Goal: Task Accomplishment & Management: Manage account settings

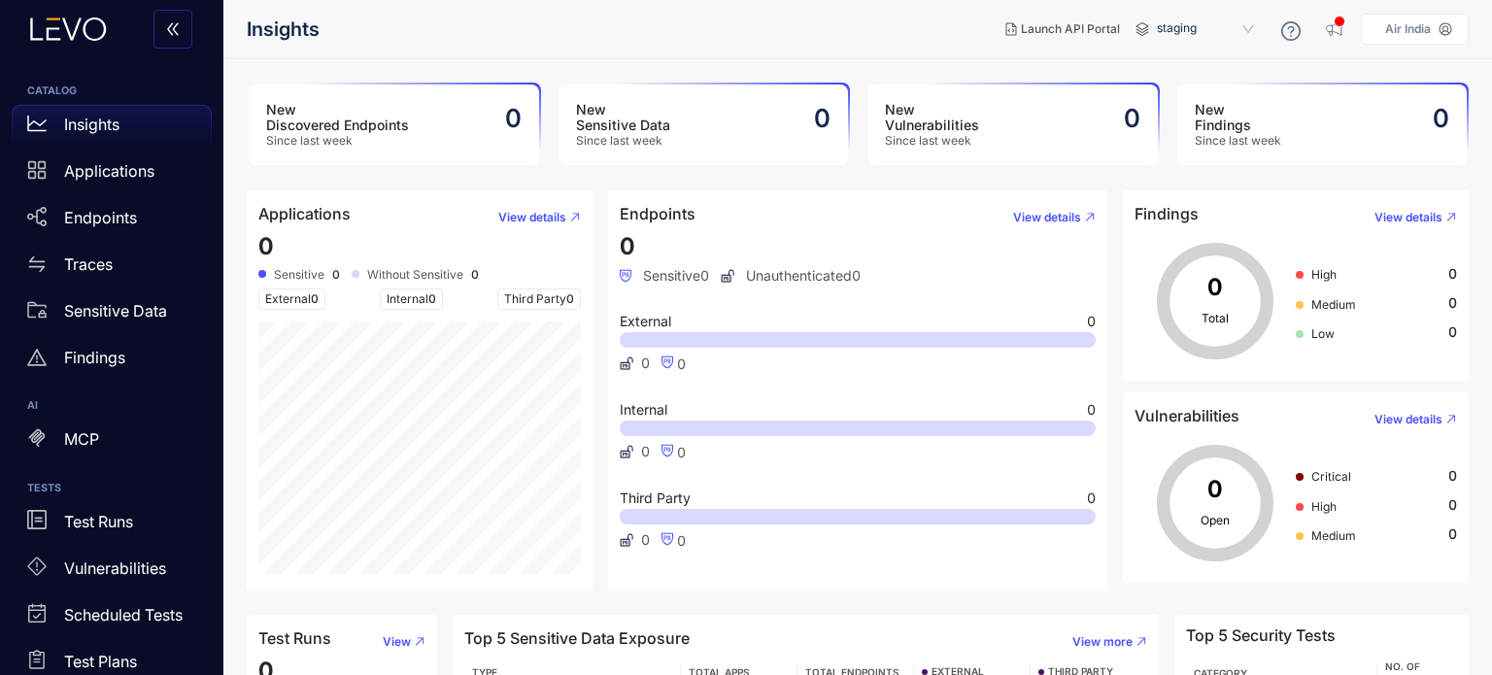
click at [1428, 28] on p "Air India" at bounding box center [1408, 29] width 46 height 14
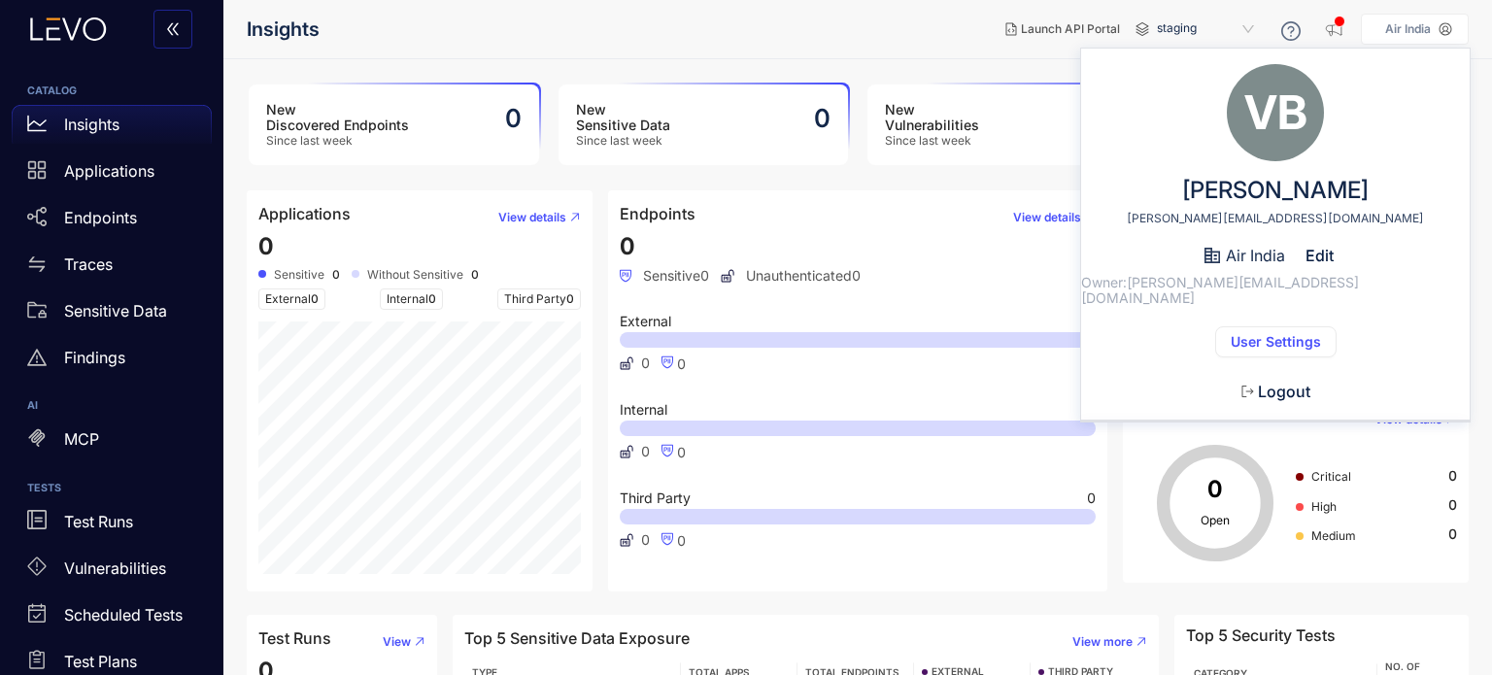
click at [1267, 334] on span "User Settings" at bounding box center [1276, 342] width 90 height 16
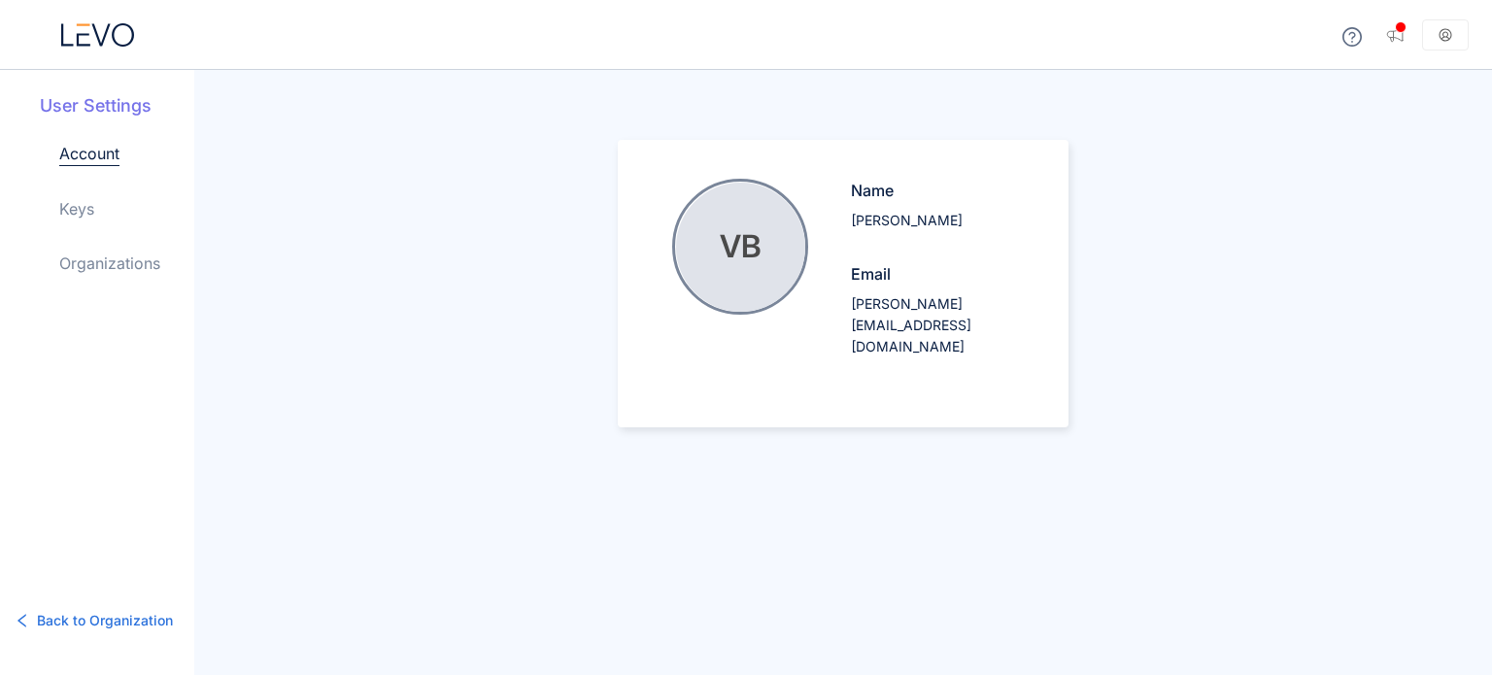
click at [120, 205] on div "Account Keys Organizations" at bounding box center [126, 224] width 135 height 164
click at [82, 157] on link "Account" at bounding box center [89, 154] width 60 height 24
click at [94, 266] on link "Organizations" at bounding box center [109, 263] width 101 height 23
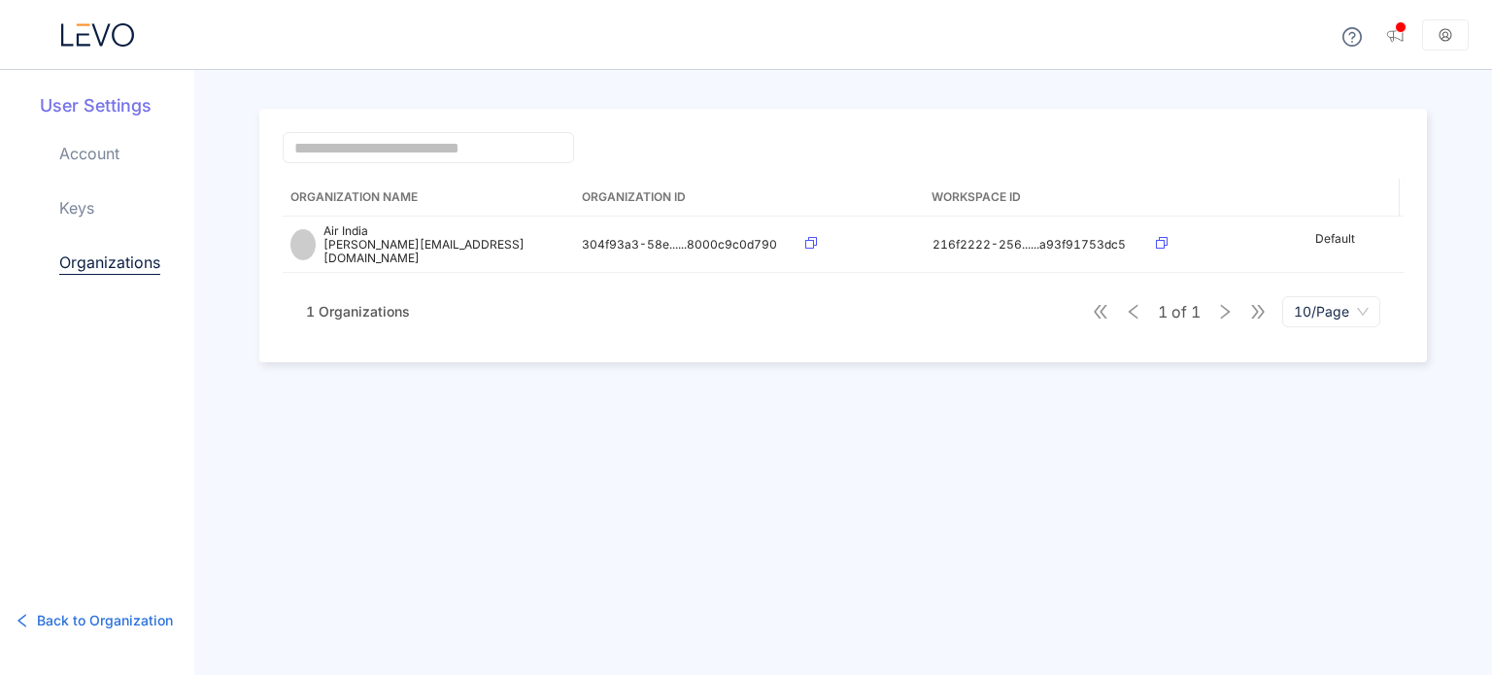
click at [84, 209] on link "Keys" at bounding box center [76, 207] width 35 height 23
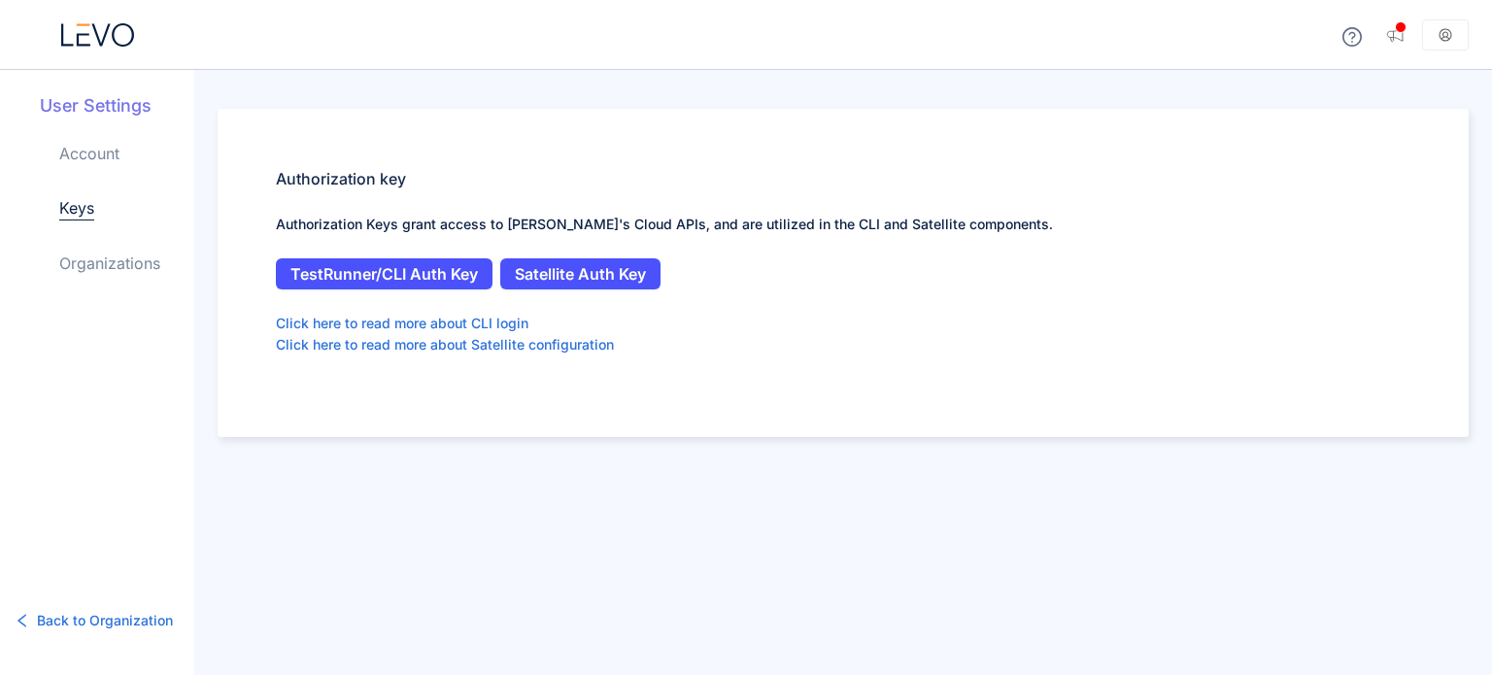
click at [98, 162] on link "Account" at bounding box center [89, 153] width 60 height 23
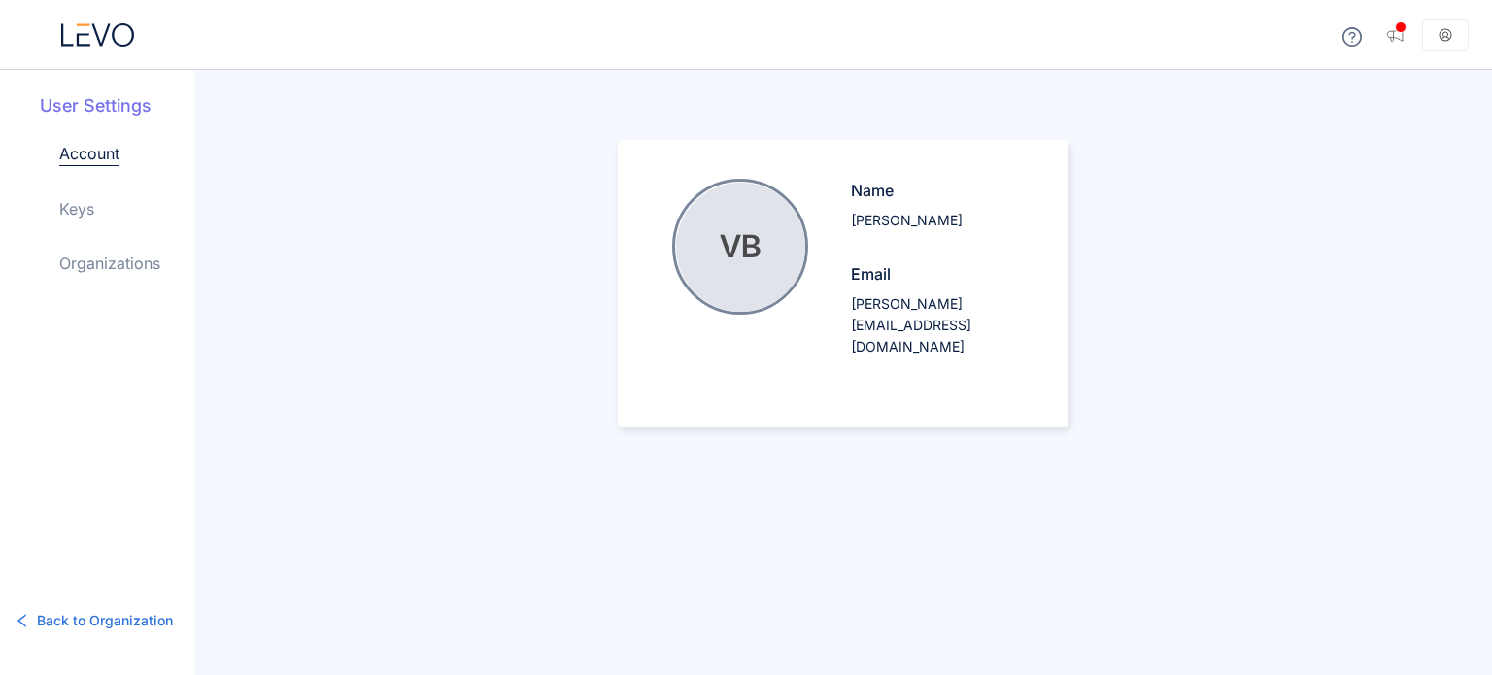
click at [73, 100] on h5 "User Settings" at bounding box center [117, 105] width 154 height 25
click at [69, 626] on span "Back to Organization" at bounding box center [105, 620] width 136 height 21
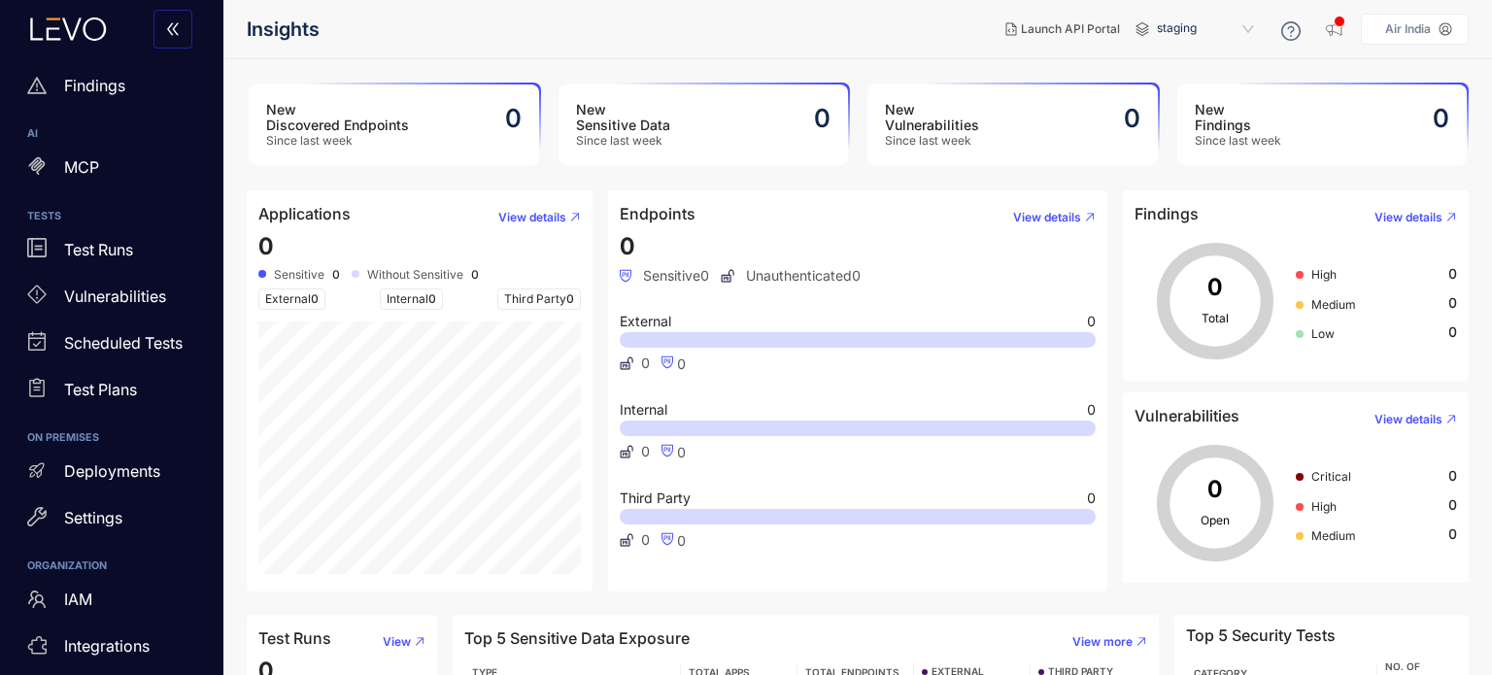
scroll to position [328, 0]
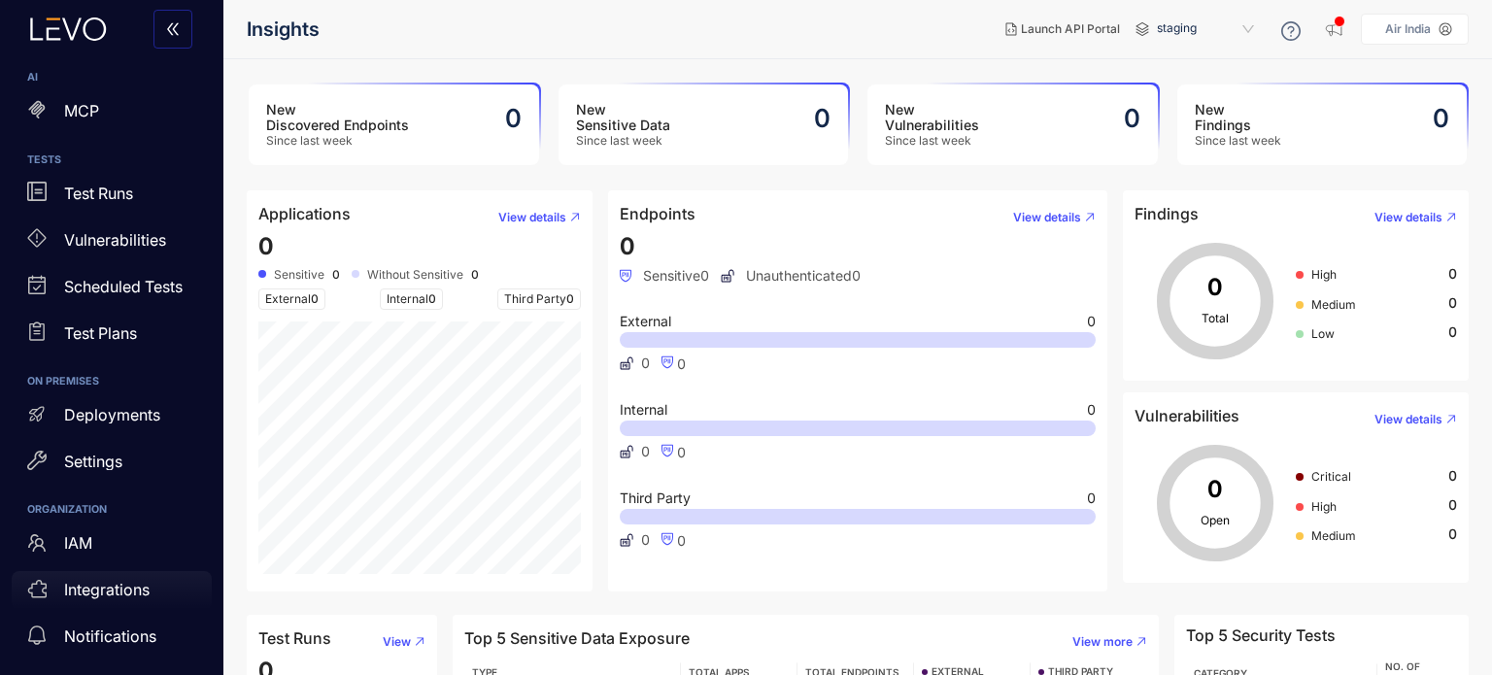
click at [93, 595] on p "Integrations" at bounding box center [106, 589] width 85 height 17
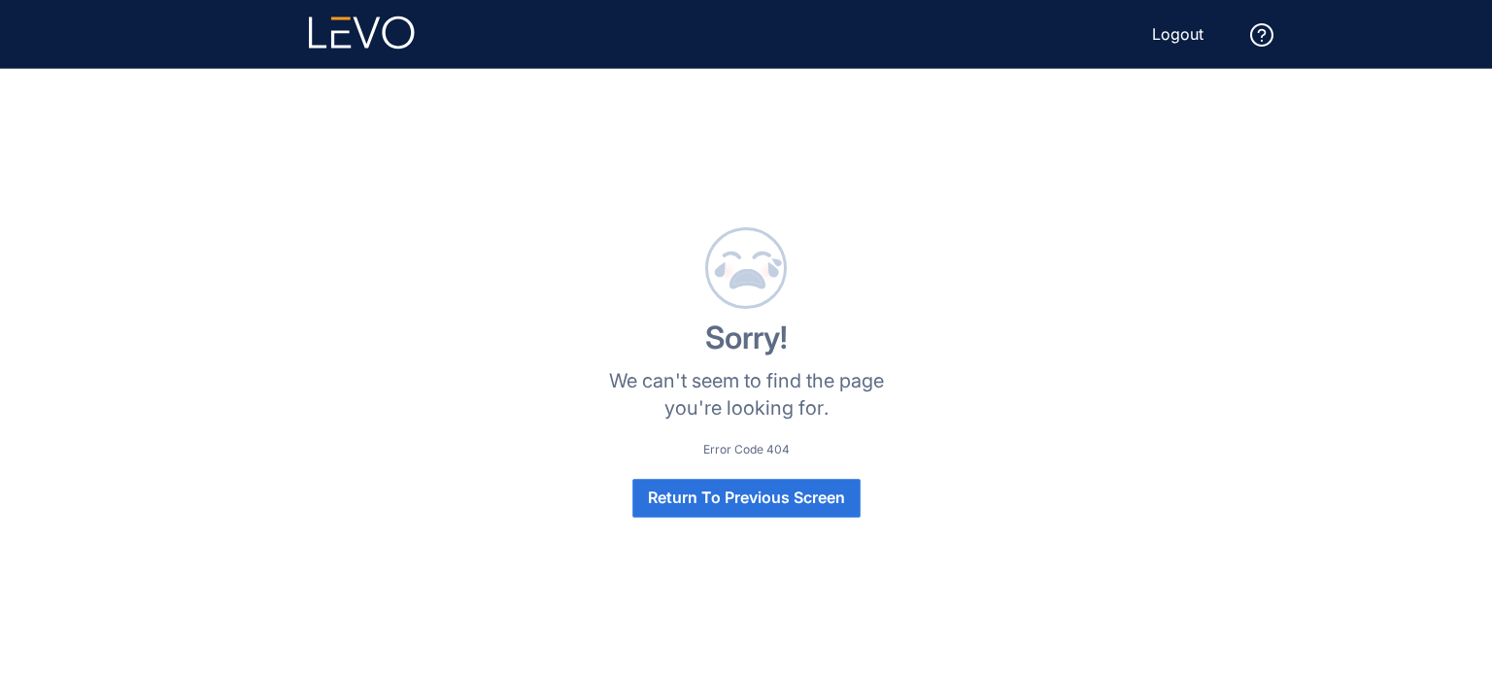
click at [742, 503] on span "Return To Previous Screen" at bounding box center [746, 497] width 197 height 17
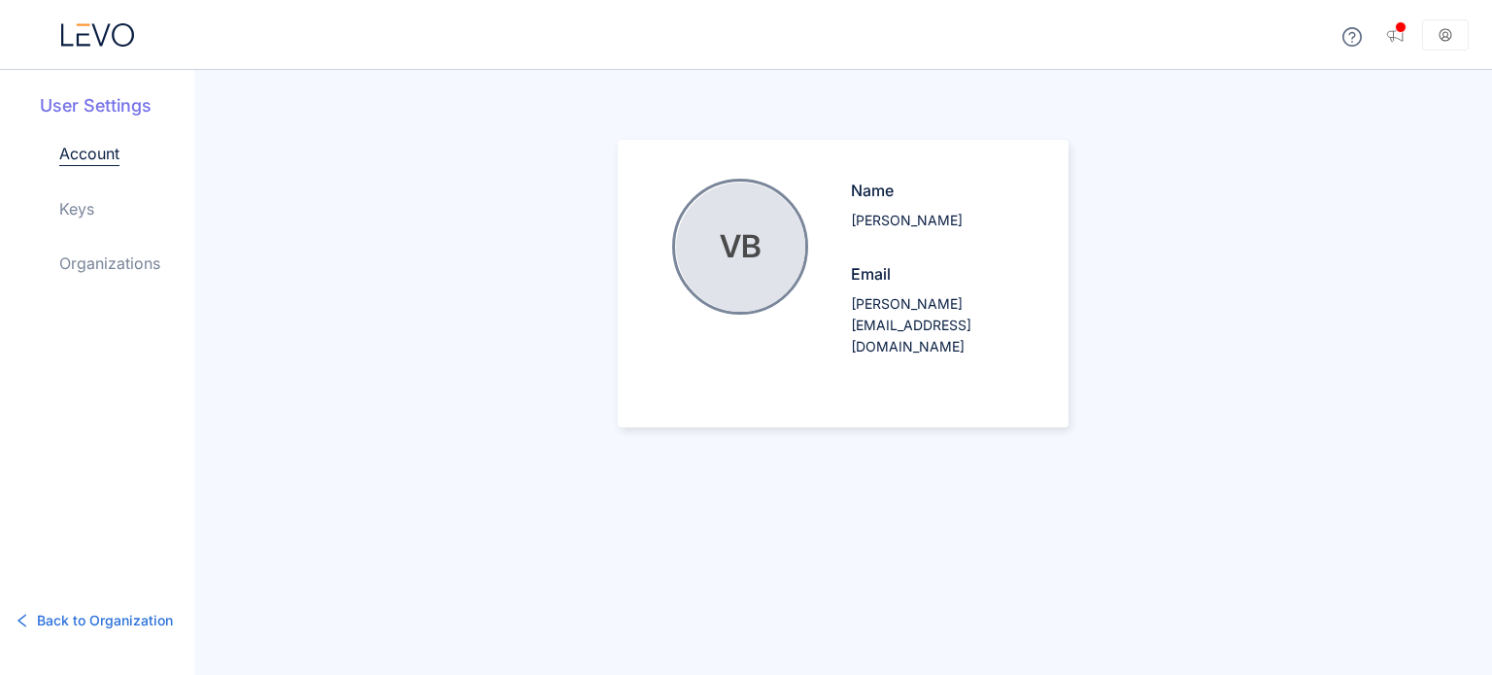
click at [78, 107] on h5 "User Settings" at bounding box center [117, 105] width 154 height 25
click at [81, 152] on link "Account" at bounding box center [89, 154] width 60 height 24
click at [82, 197] on link "Keys" at bounding box center [76, 208] width 35 height 23
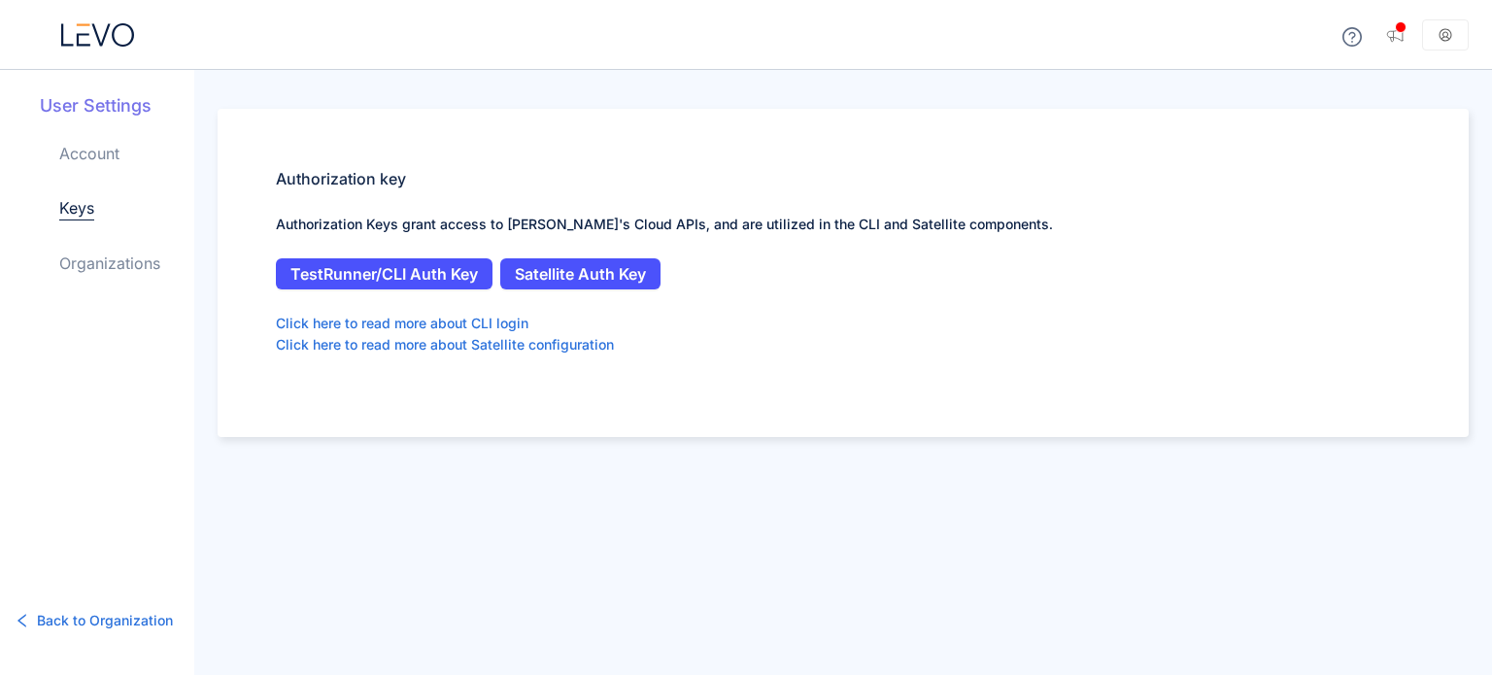
click at [105, 267] on link "Organizations" at bounding box center [109, 263] width 101 height 23
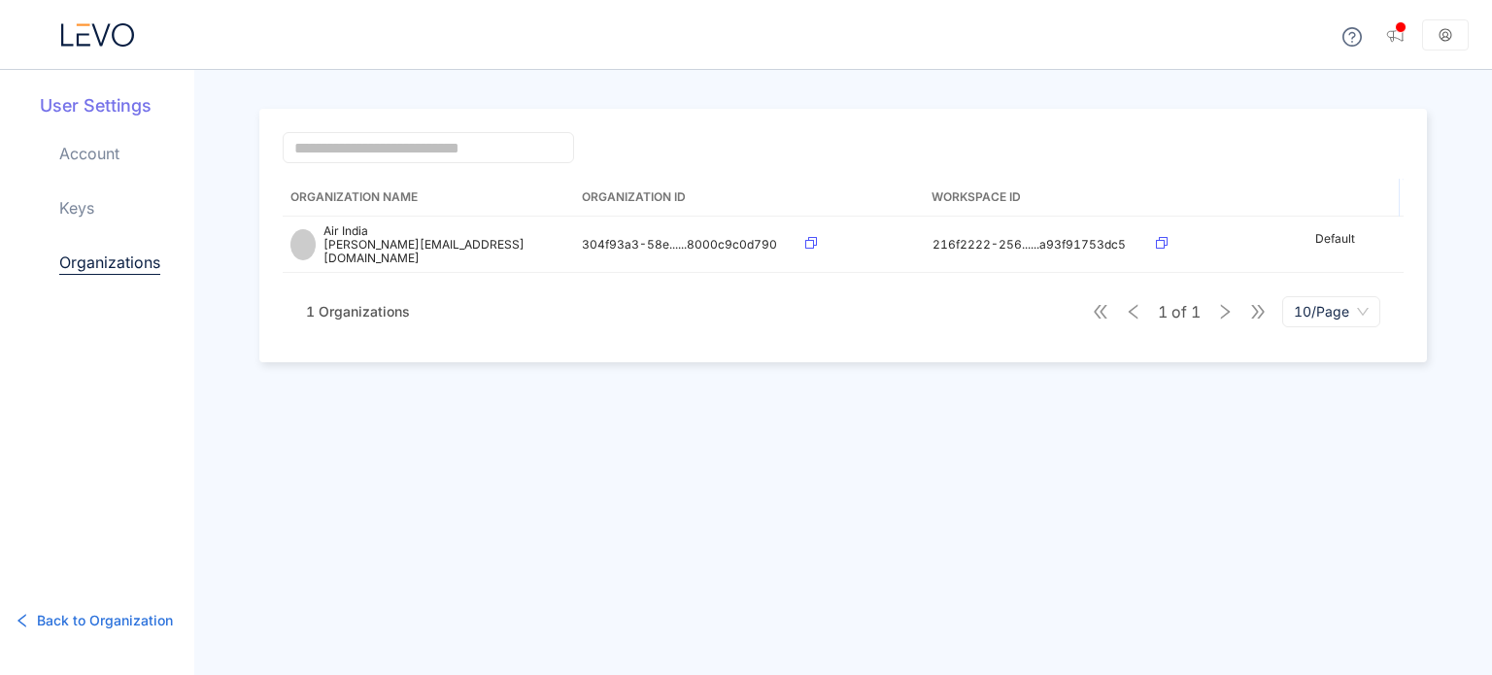
click at [381, 305] on span "1 Organizations" at bounding box center [358, 311] width 104 height 17
click at [120, 624] on span "Back to Organization" at bounding box center [105, 620] width 136 height 21
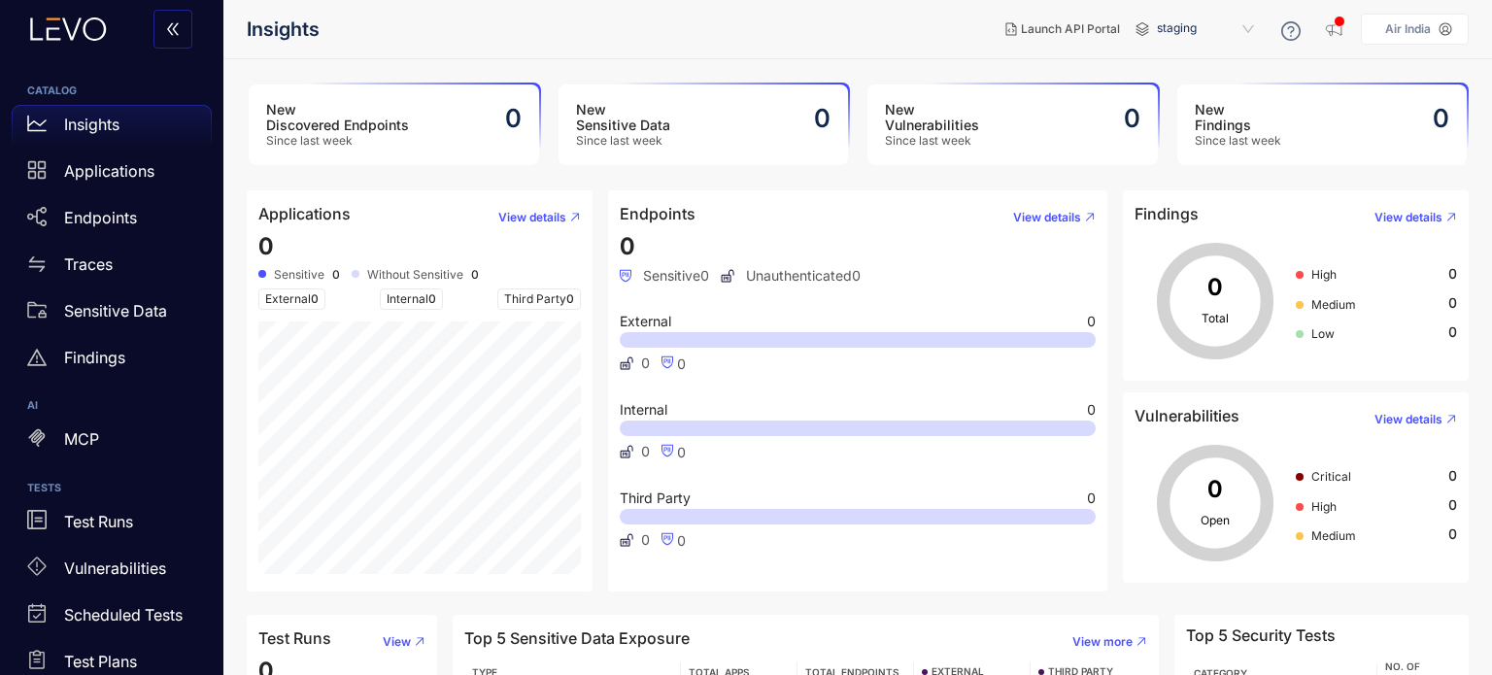
click at [1153, 29] on div "staging" at bounding box center [1207, 29] width 117 height 31
click at [1139, 27] on icon at bounding box center [1143, 29] width 14 height 14
click at [1089, 27] on span "Launch API Portal" at bounding box center [1070, 29] width 99 height 14
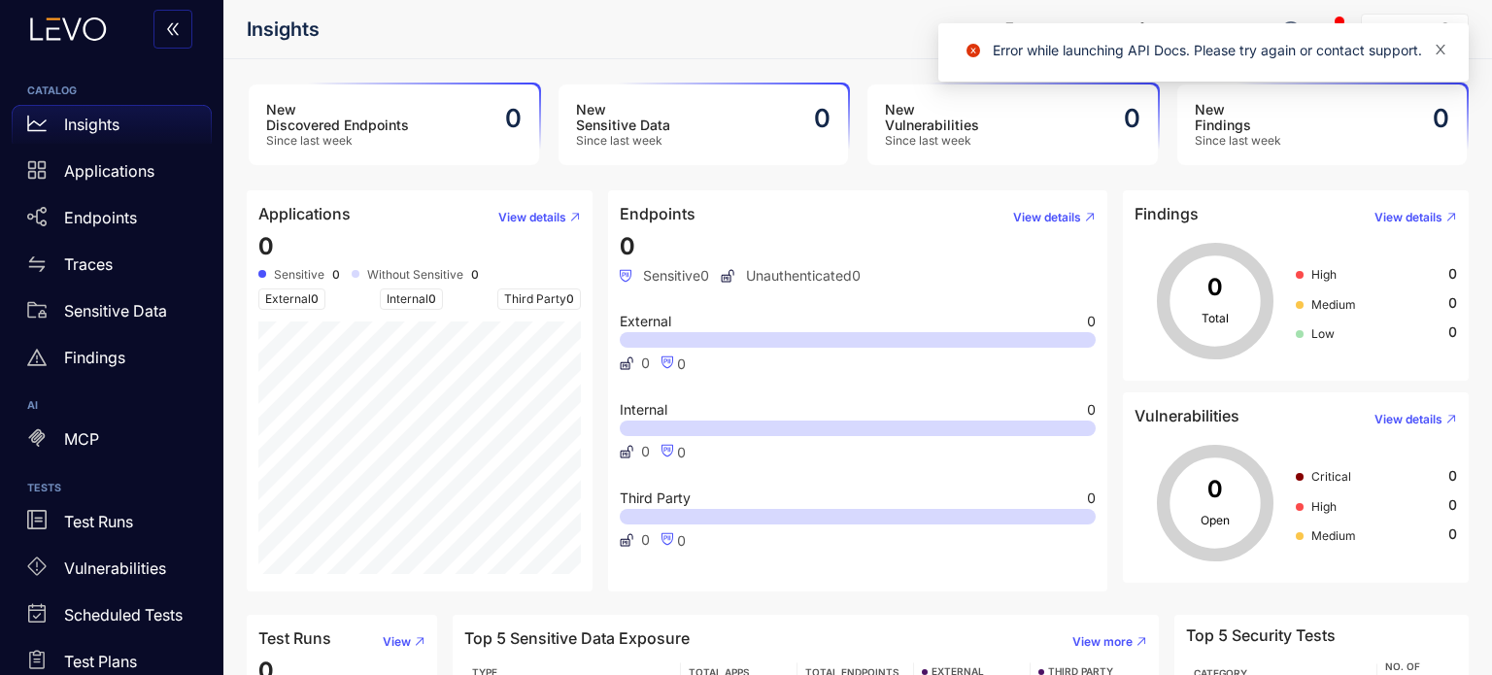
click at [1446, 47] on icon "close" at bounding box center [1441, 50] width 14 height 14
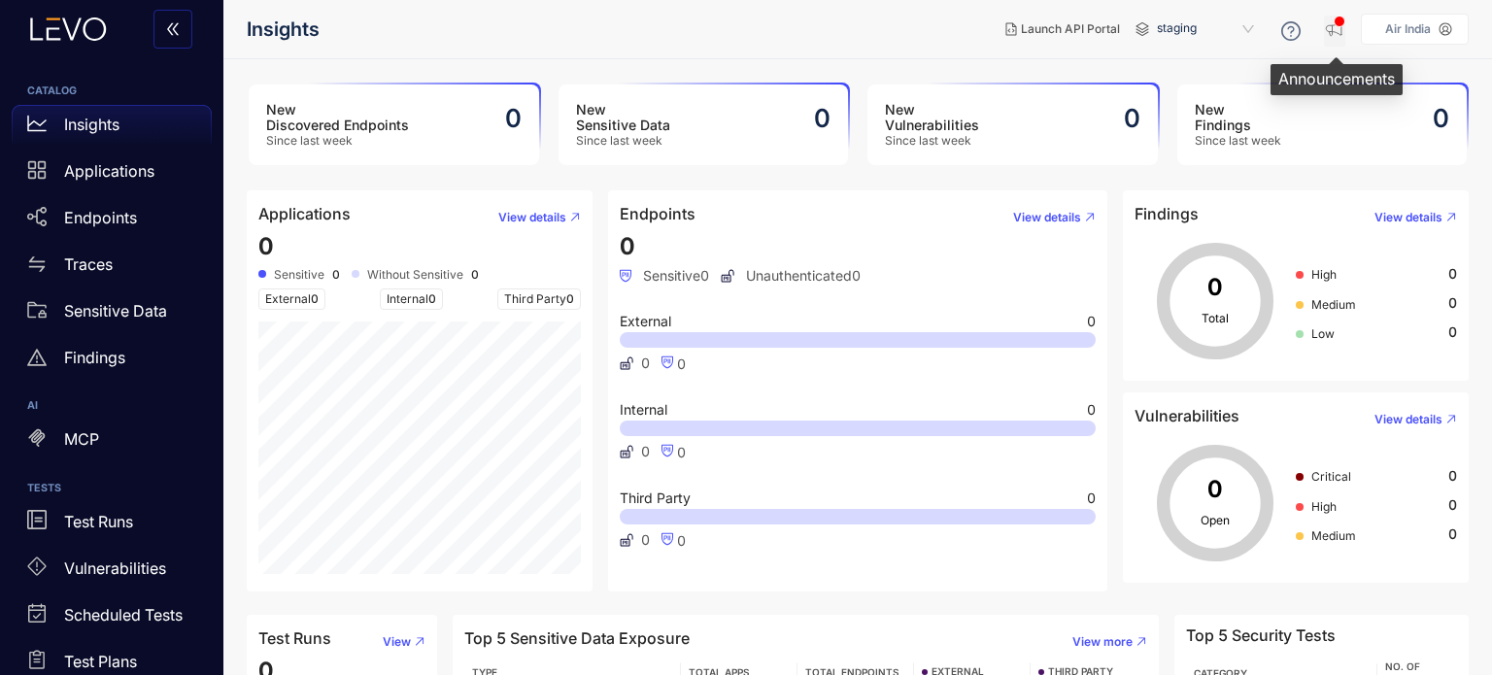
click at [1337, 34] on icon "button" at bounding box center [1334, 28] width 19 height 19
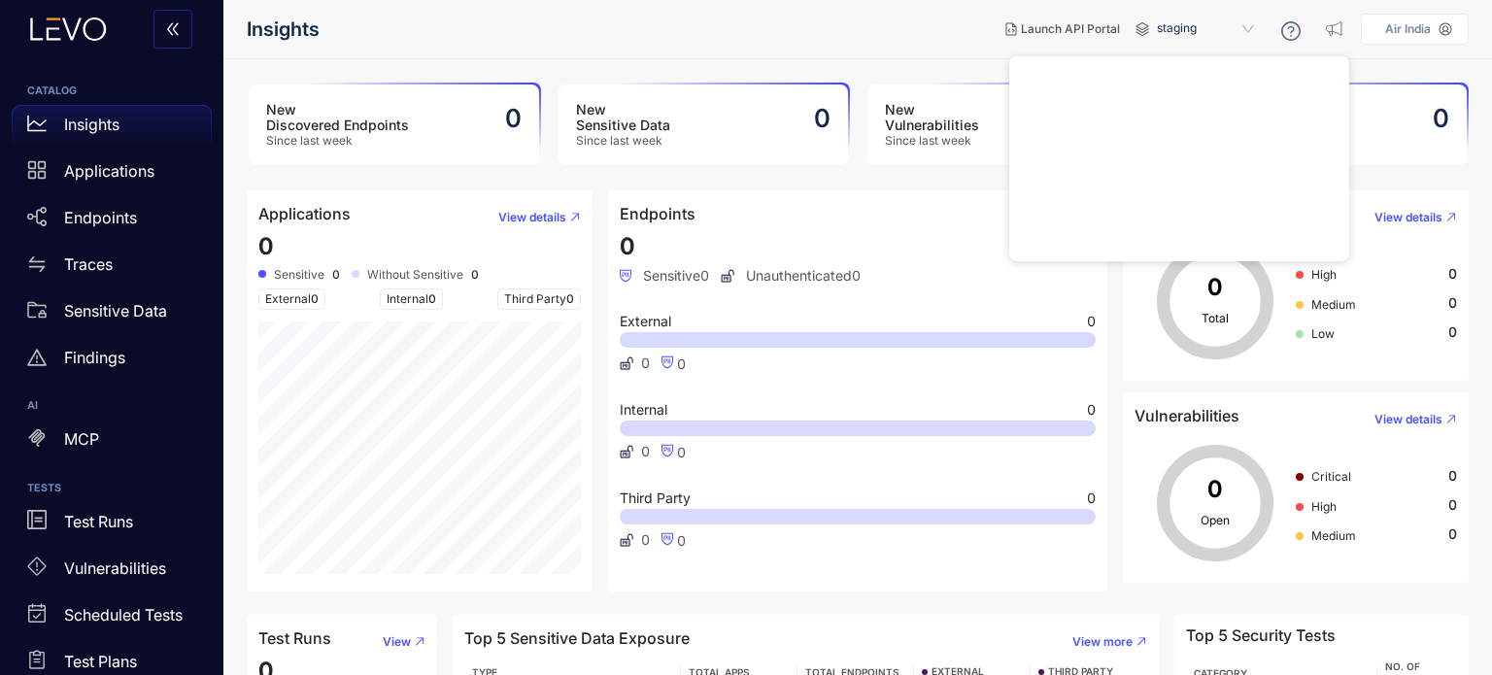
click at [887, 28] on nav "Insights" at bounding box center [618, 29] width 743 height 35
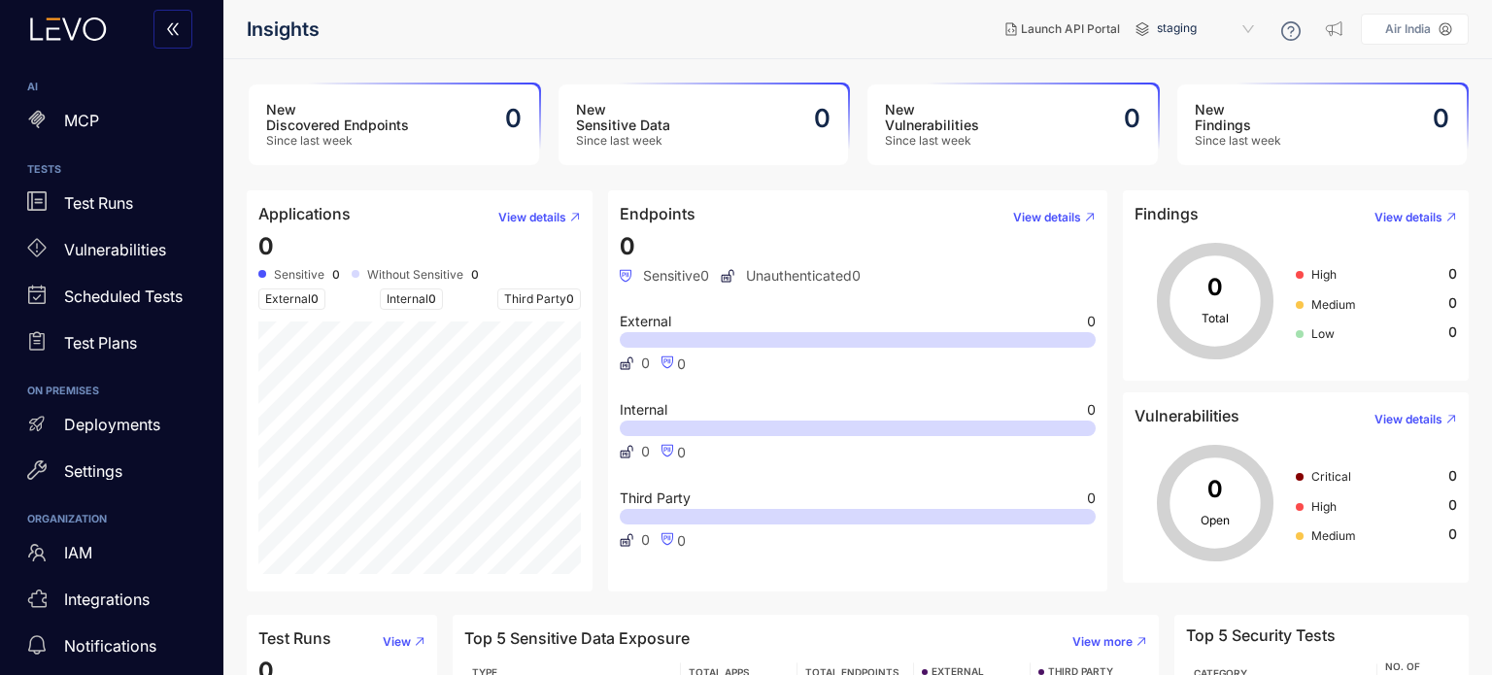
scroll to position [328, 0]
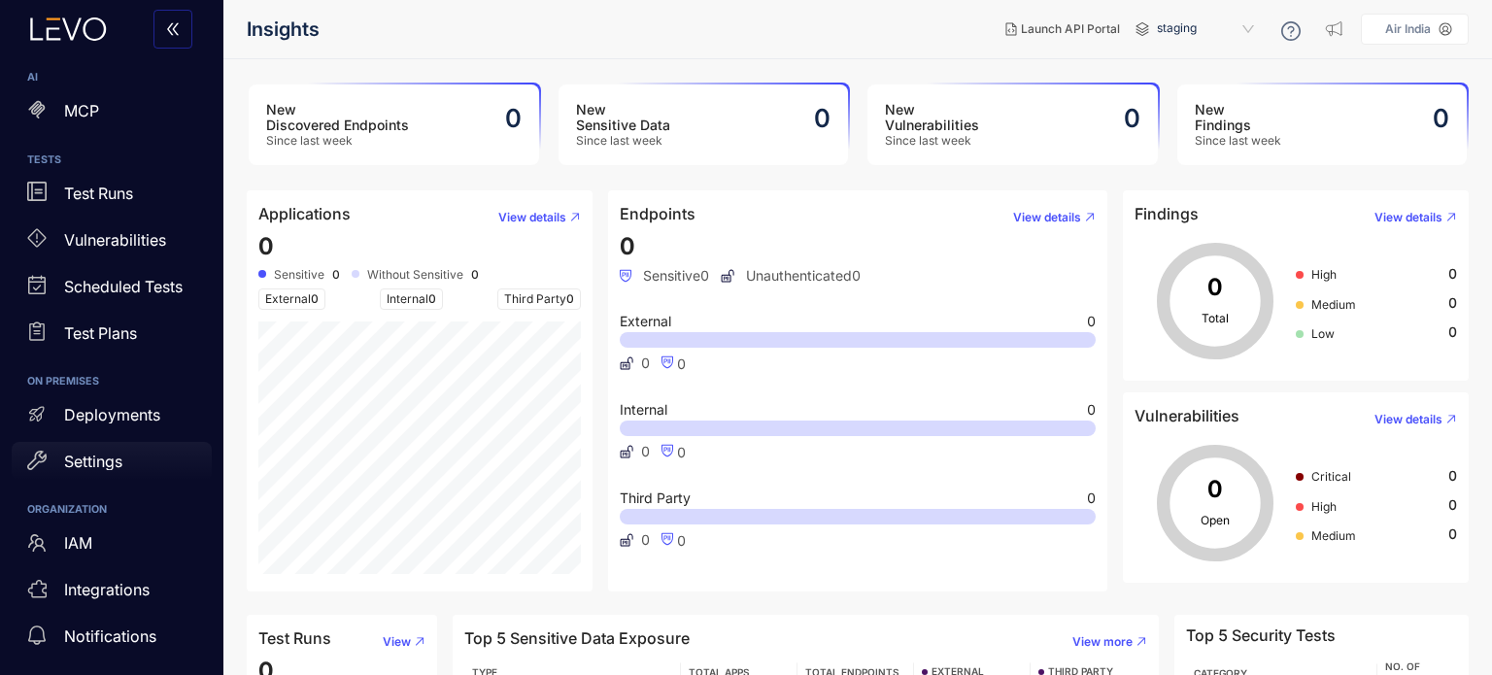
click at [125, 466] on div "Settings" at bounding box center [112, 461] width 200 height 39
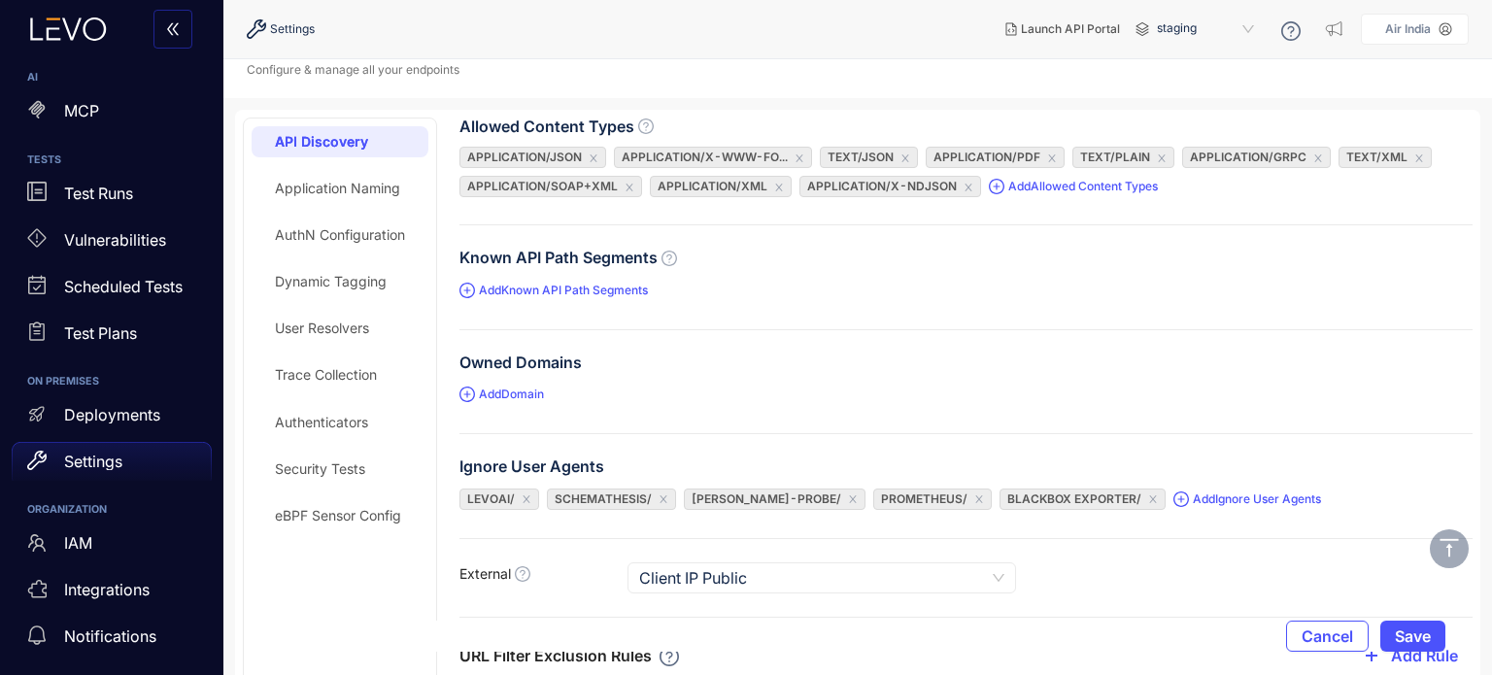
scroll to position [2, 0]
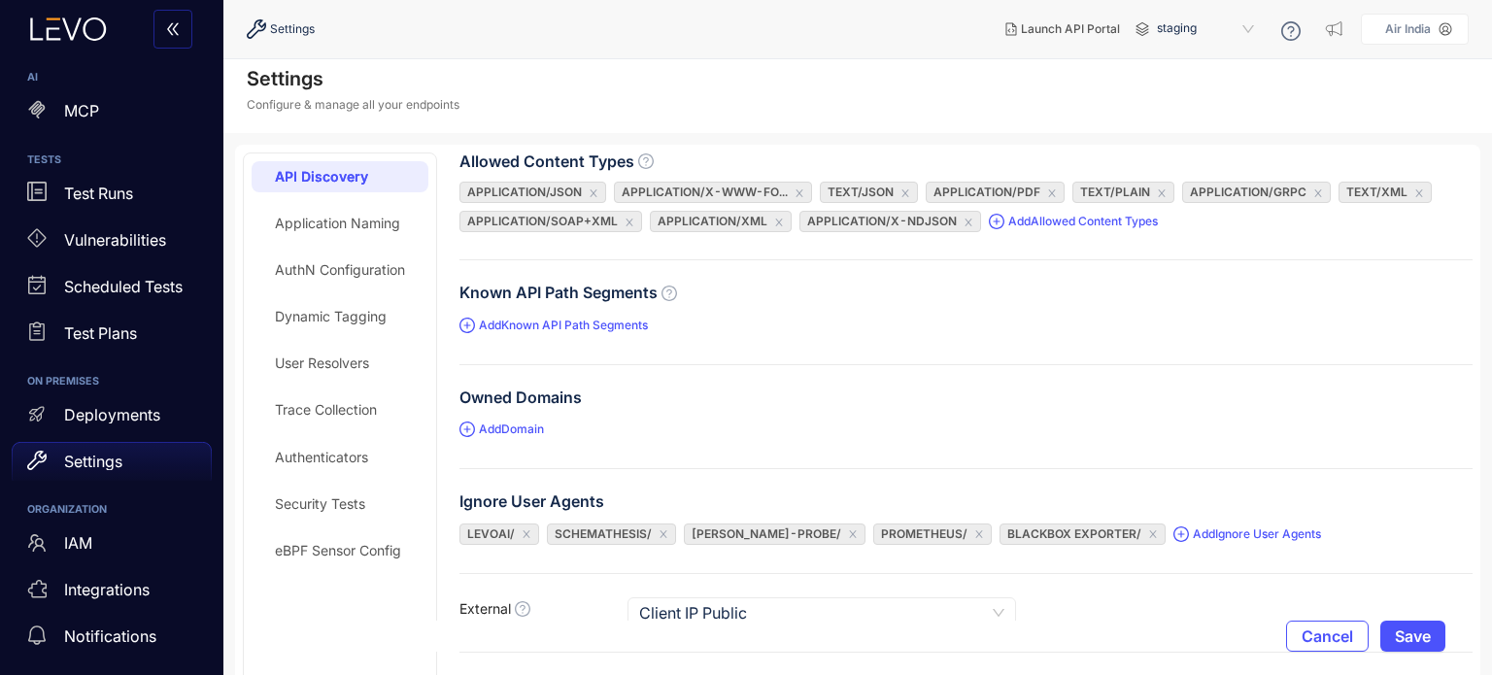
click at [334, 506] on div "Security Tests" at bounding box center [320, 504] width 90 height 16
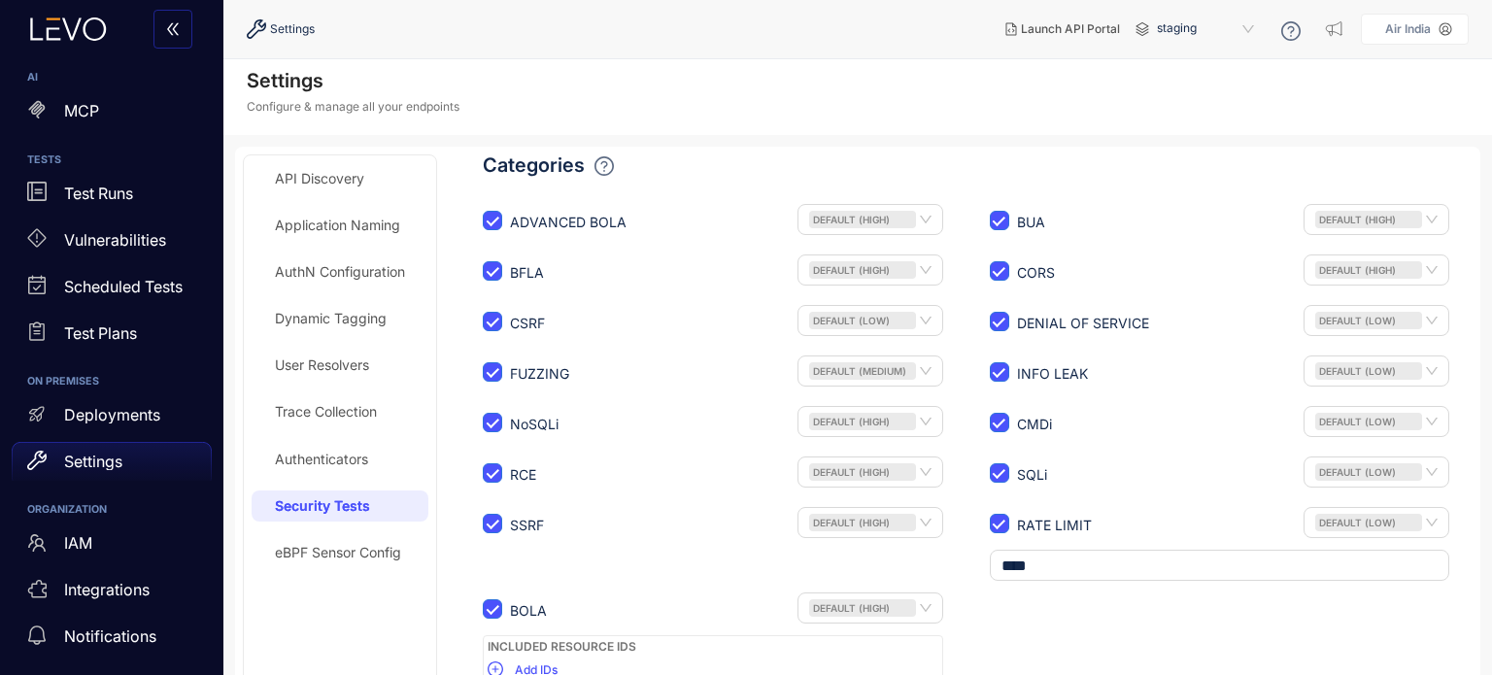
click at [341, 461] on div "Authenticators" at bounding box center [321, 460] width 93 height 16
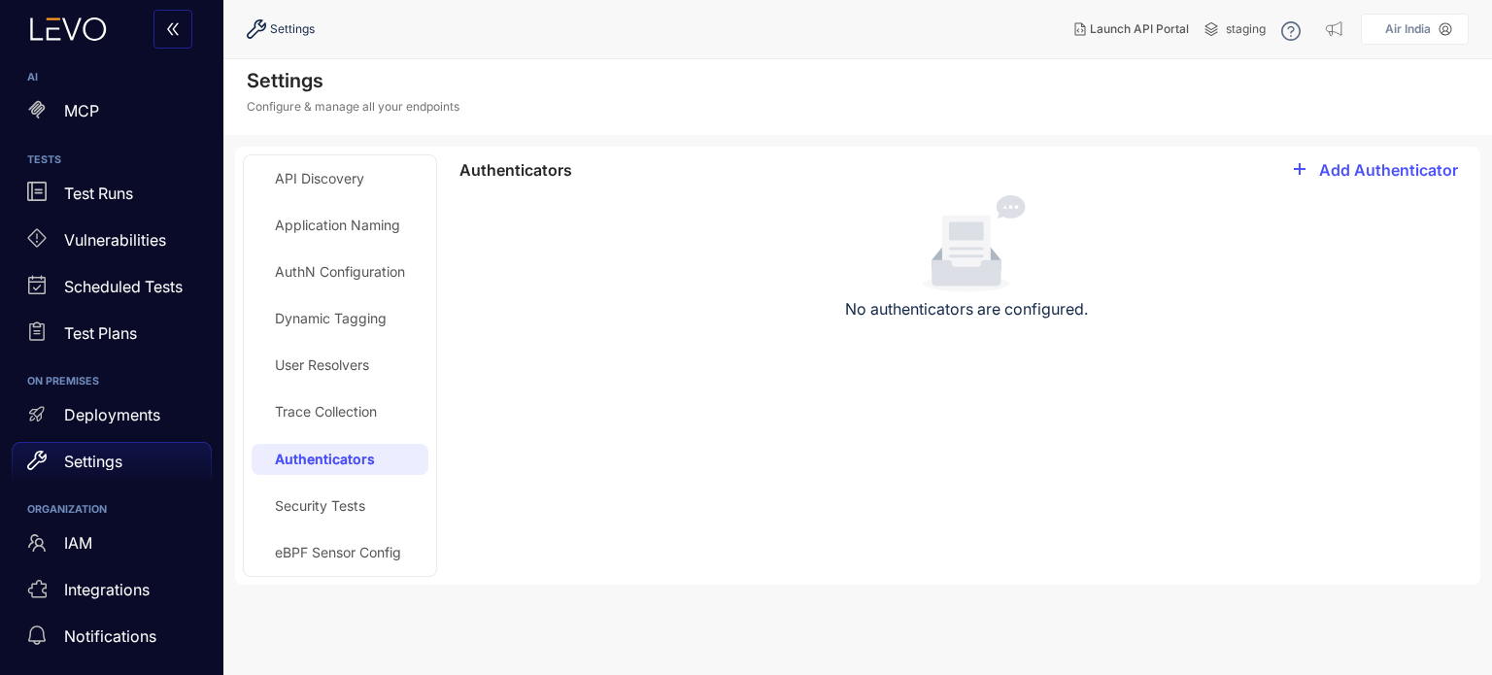
click at [361, 407] on div "Trace Collection" at bounding box center [326, 412] width 102 height 16
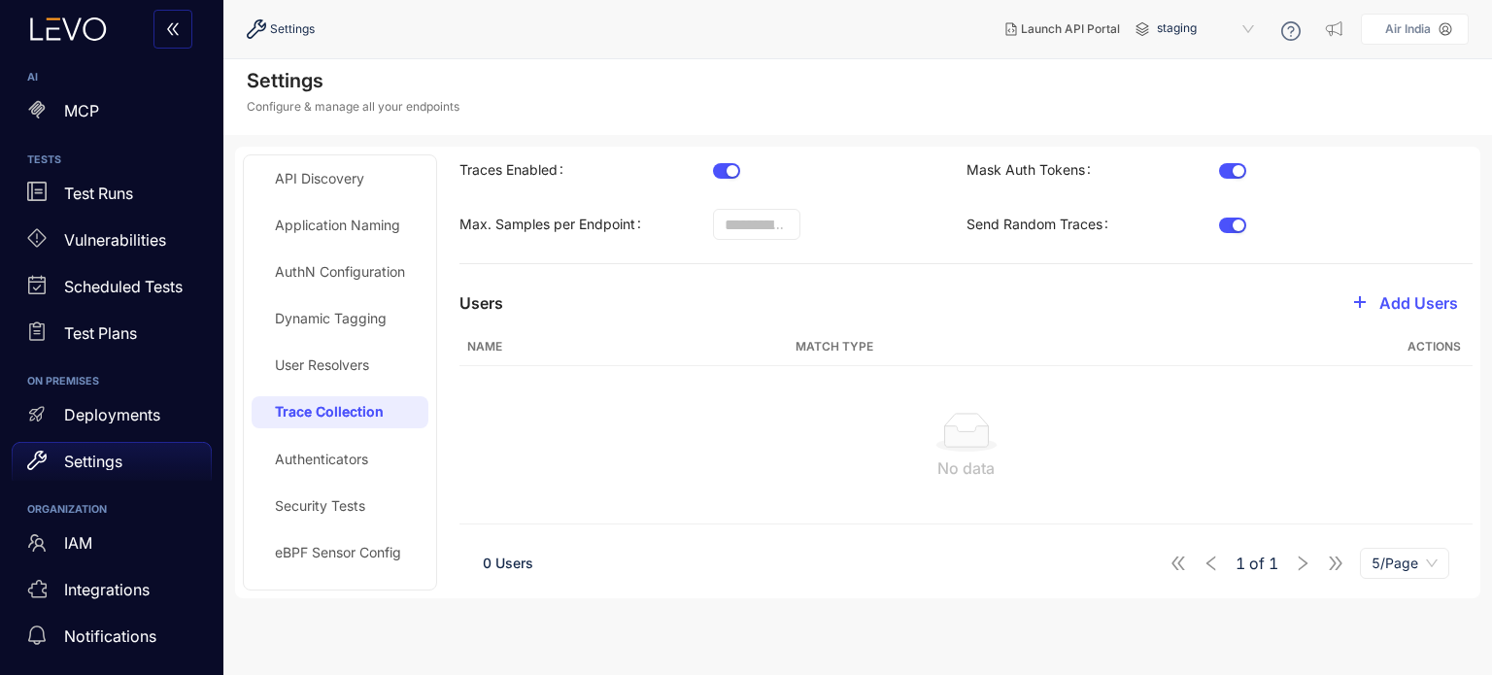
click at [346, 352] on div "User Resolvers" at bounding box center [340, 365] width 177 height 31
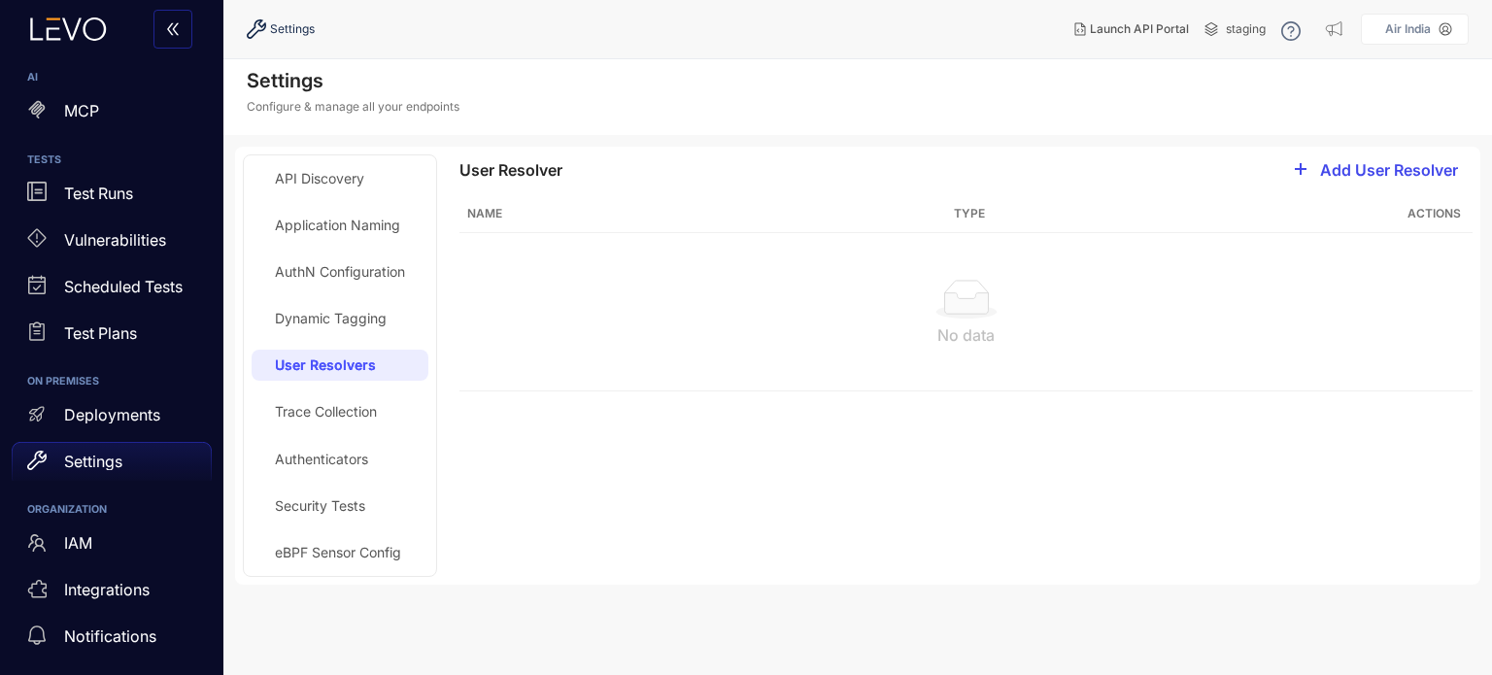
click at [1329, 168] on span "Add User Resolver" at bounding box center [1389, 169] width 138 height 17
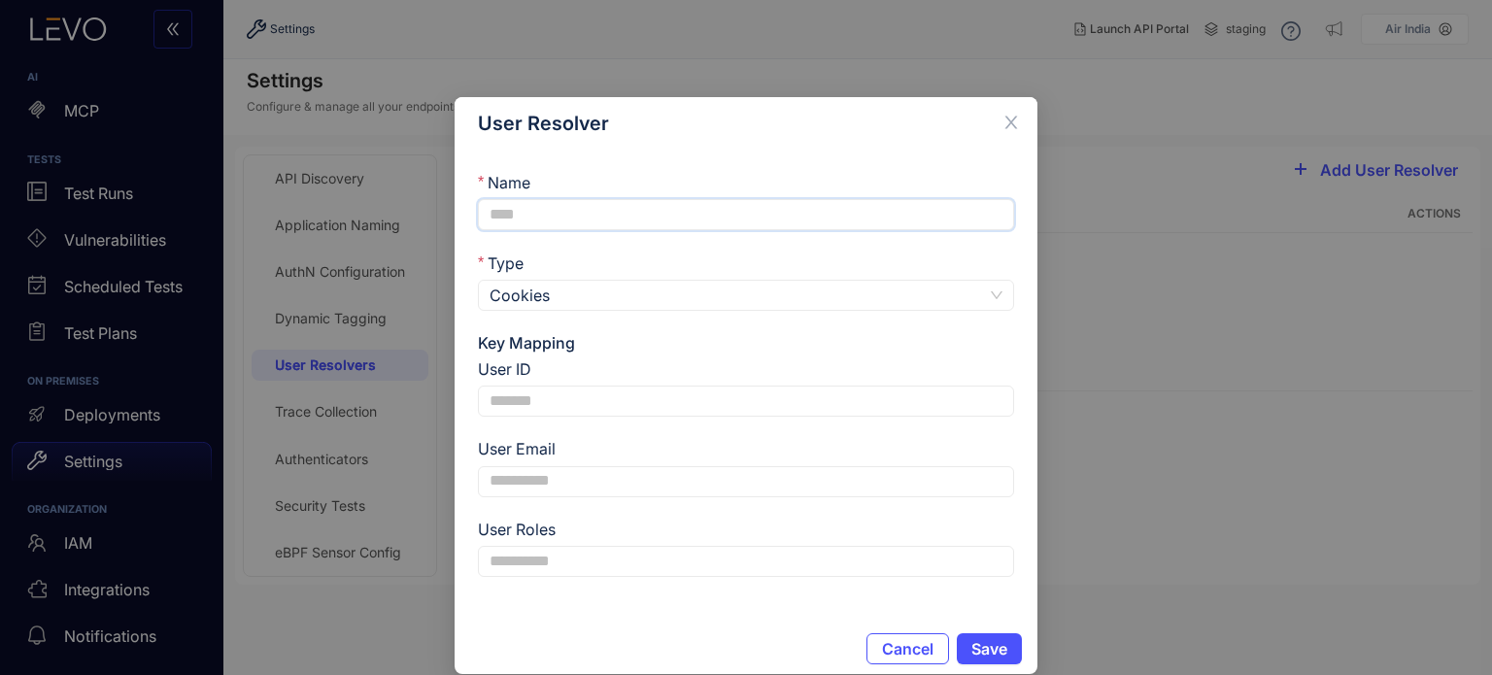
click at [524, 210] on input "Name" at bounding box center [746, 214] width 536 height 31
type input "*****"
click at [536, 292] on span "Cookies" at bounding box center [746, 295] width 513 height 29
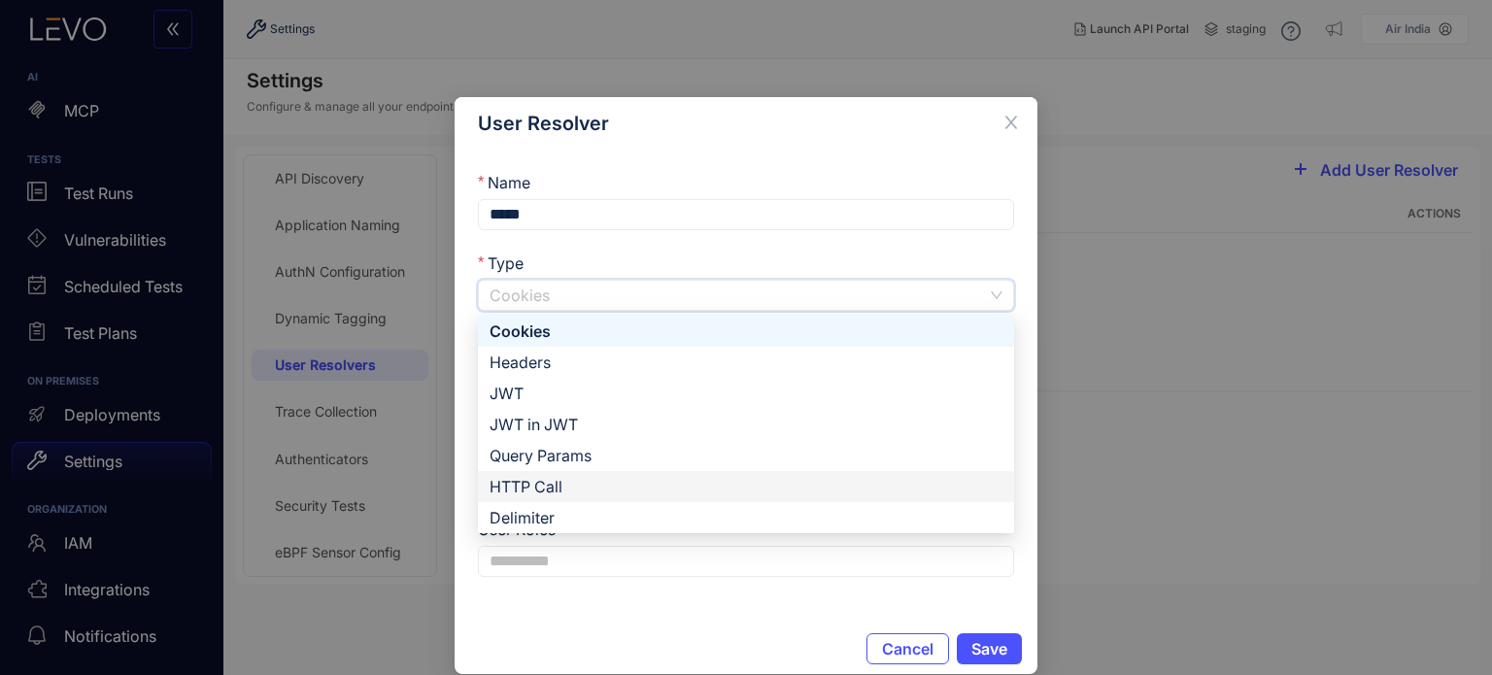
scroll to position [21, 0]
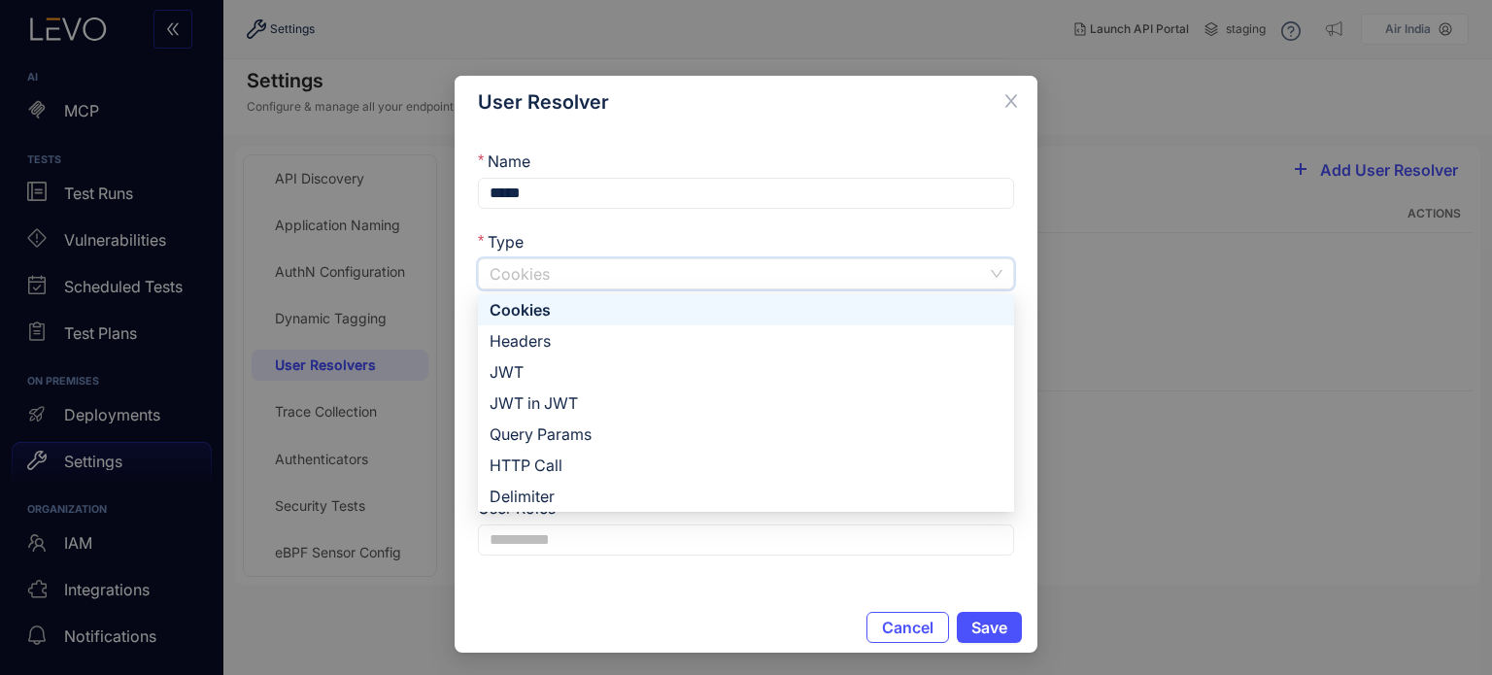
click at [517, 309] on div "Cookies" at bounding box center [746, 309] width 513 height 21
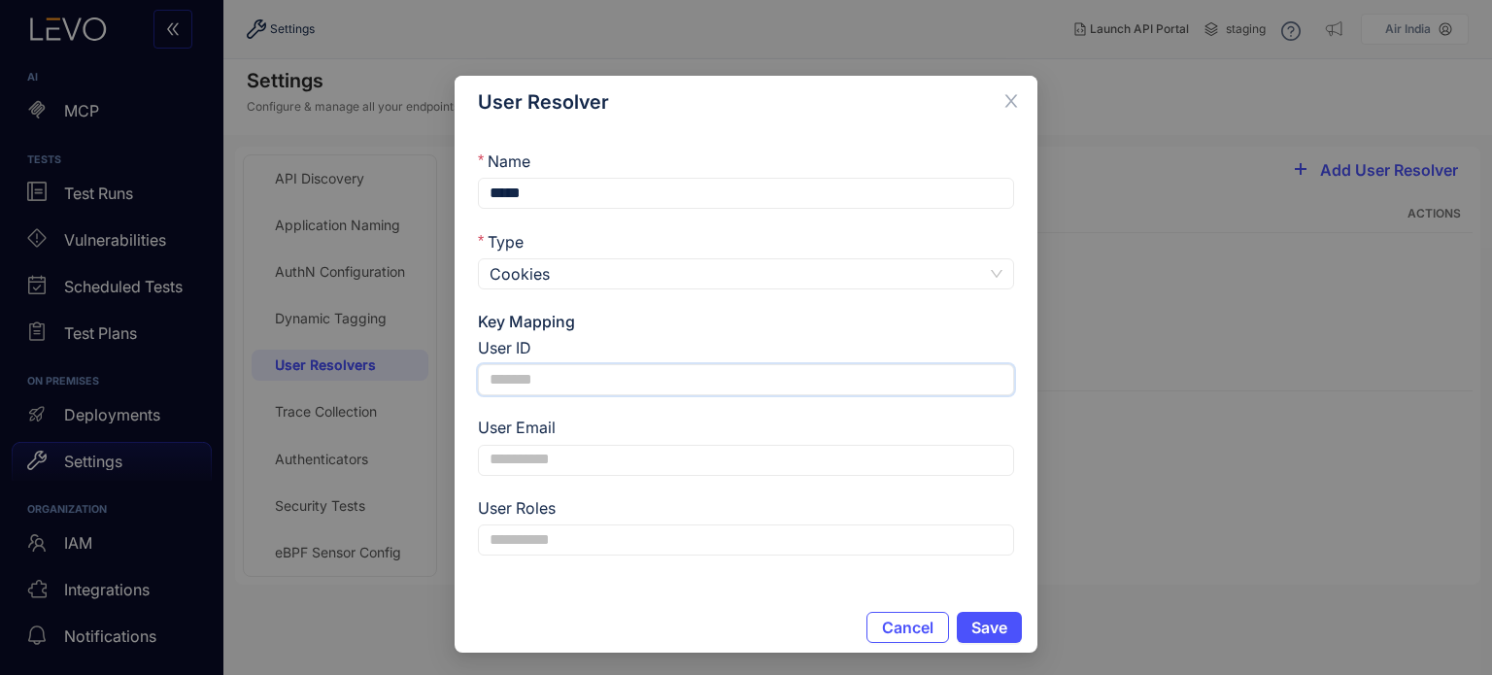
click at [578, 376] on input "User ID" at bounding box center [746, 379] width 536 height 31
click at [558, 459] on input "User Email" at bounding box center [746, 460] width 536 height 31
click at [552, 537] on input "User Roles" at bounding box center [746, 540] width 536 height 31
type input "*"
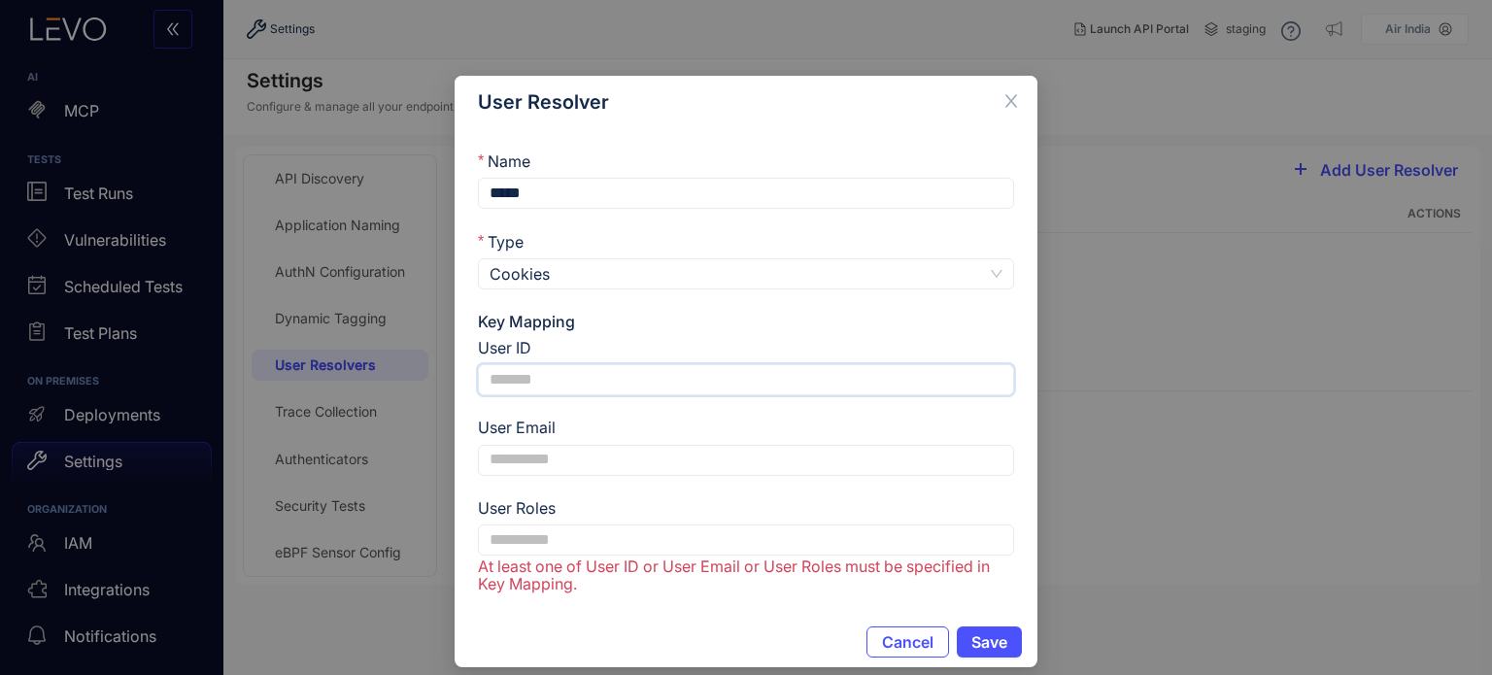
click at [658, 389] on input "User ID" at bounding box center [746, 379] width 536 height 31
type input "***"
type input "**********"
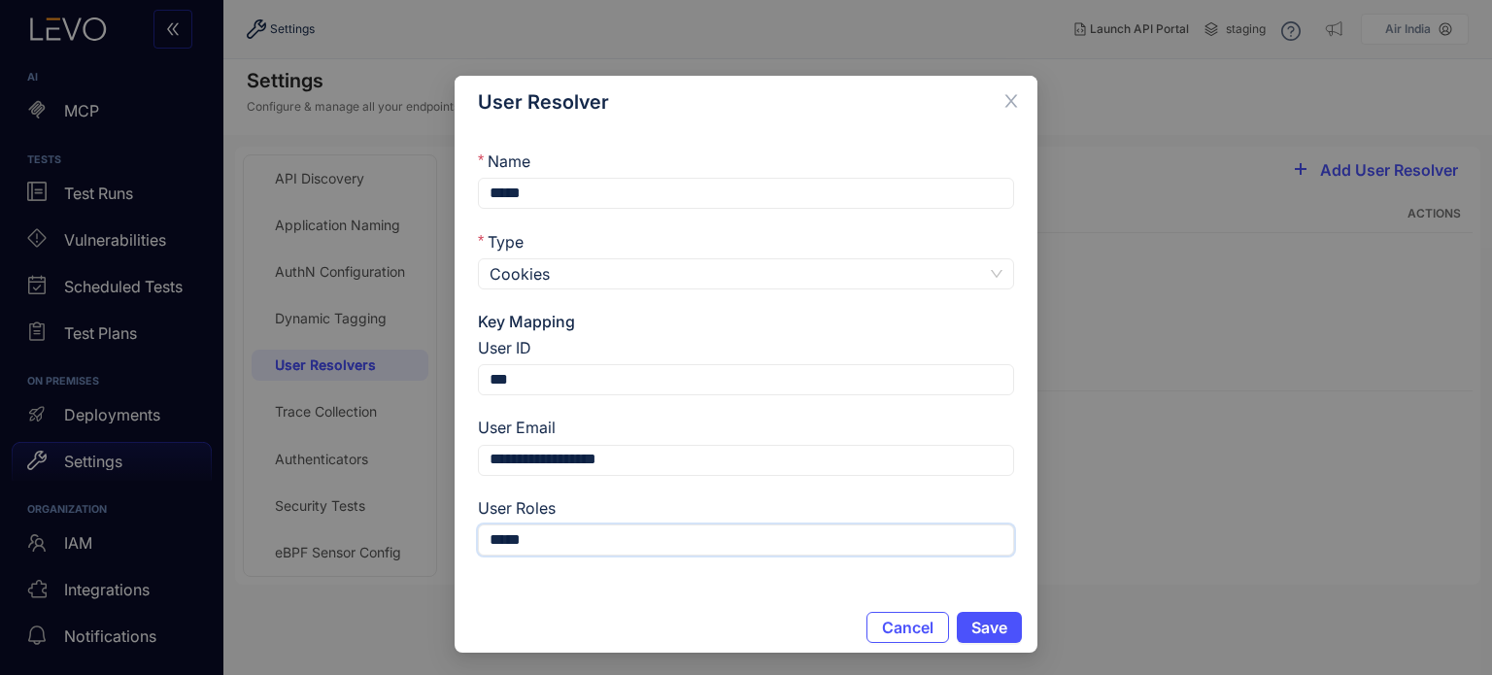
type input "*****"
click at [1014, 97] on icon "close" at bounding box center [1011, 100] width 17 height 17
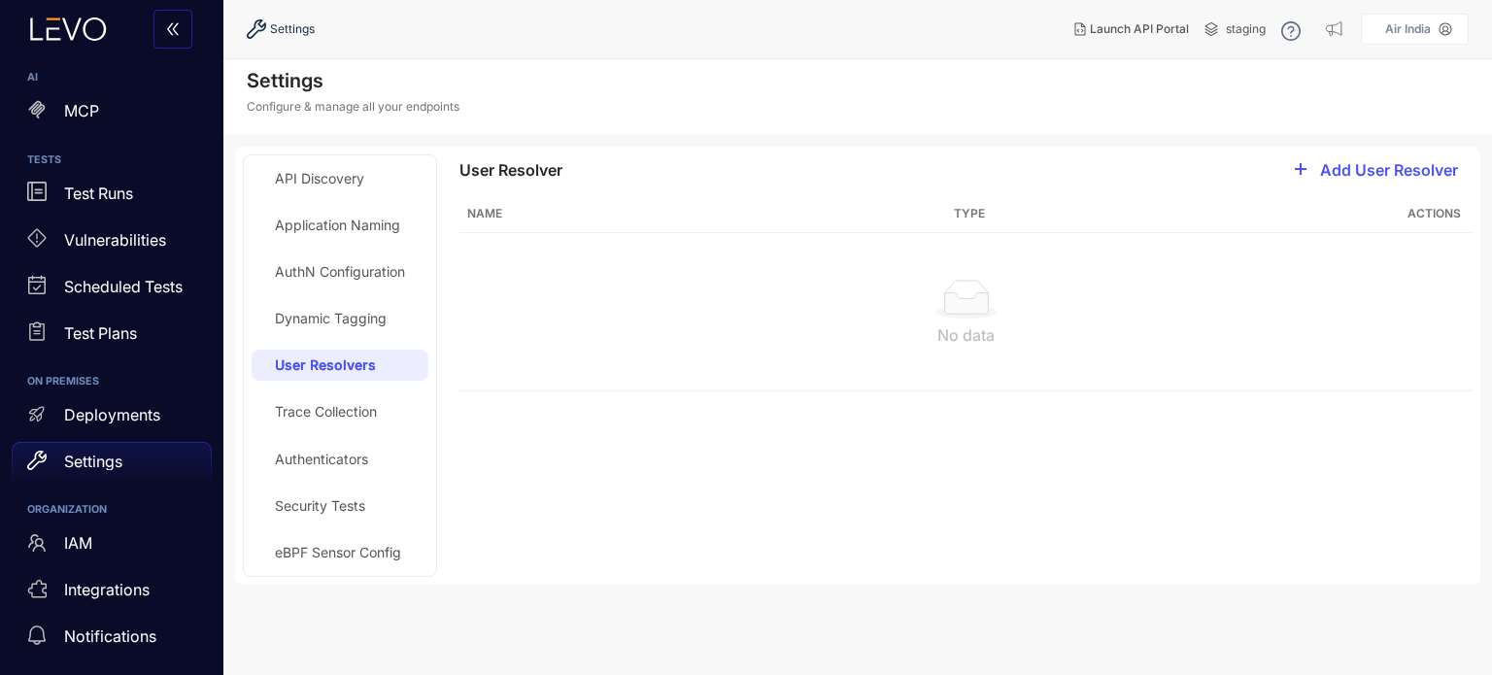
click at [311, 329] on div "Dynamic Tagging" at bounding box center [340, 318] width 177 height 31
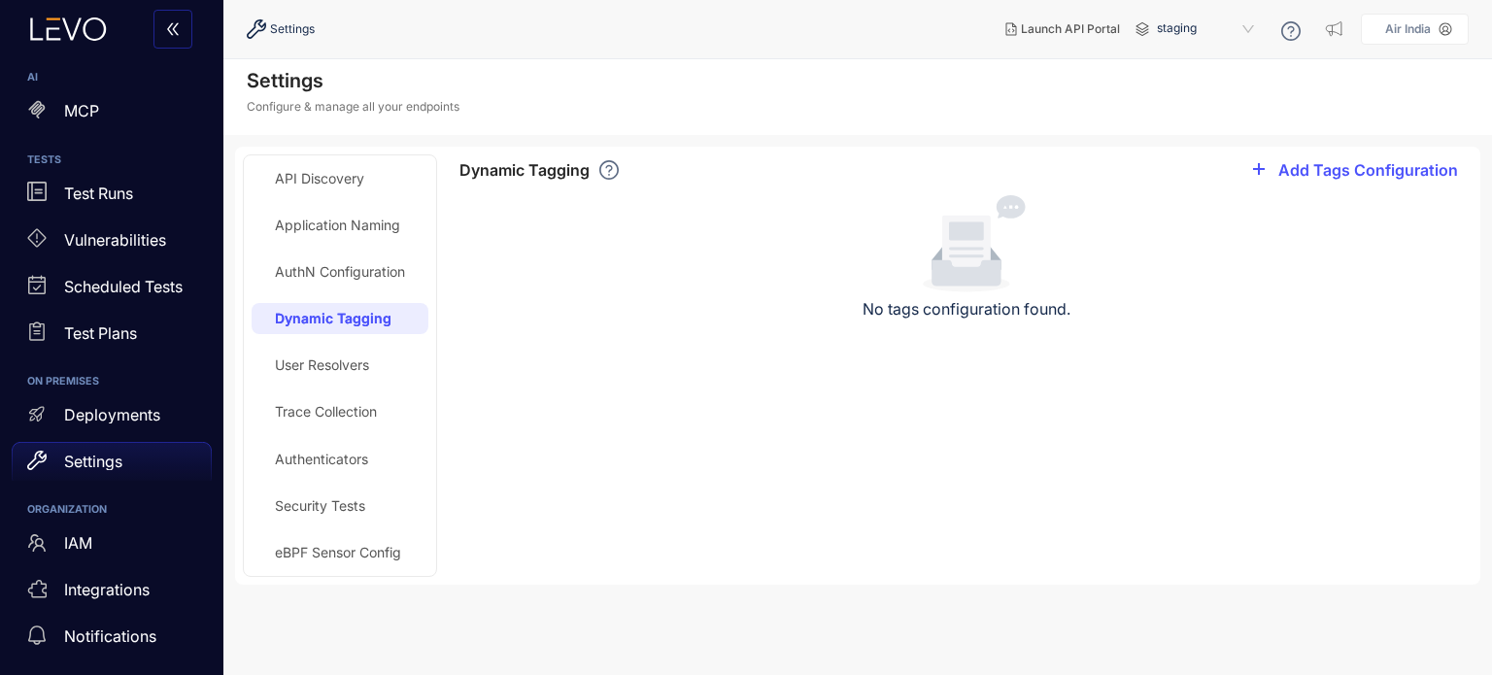
click at [362, 280] on div "AuthN Configuration" at bounding box center [340, 271] width 177 height 31
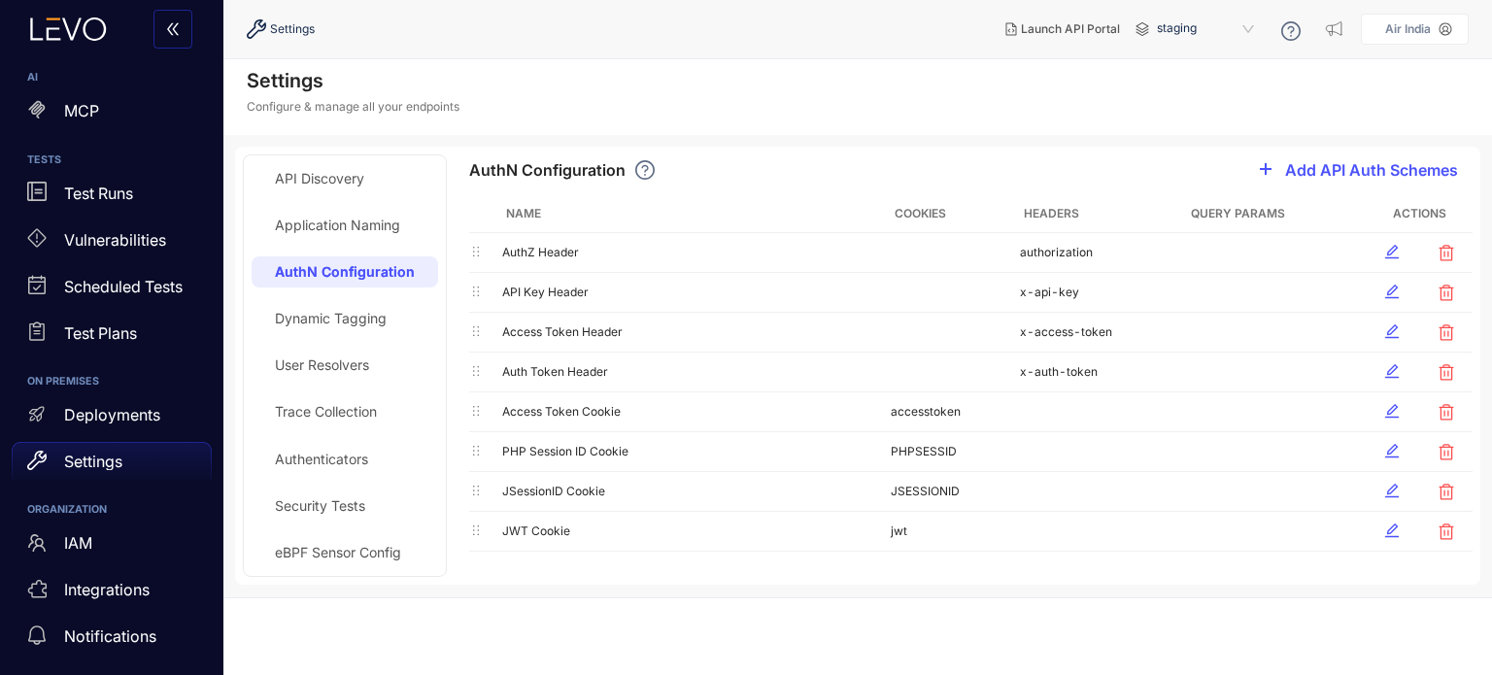
click at [348, 226] on div "Application Naming" at bounding box center [337, 226] width 125 height 16
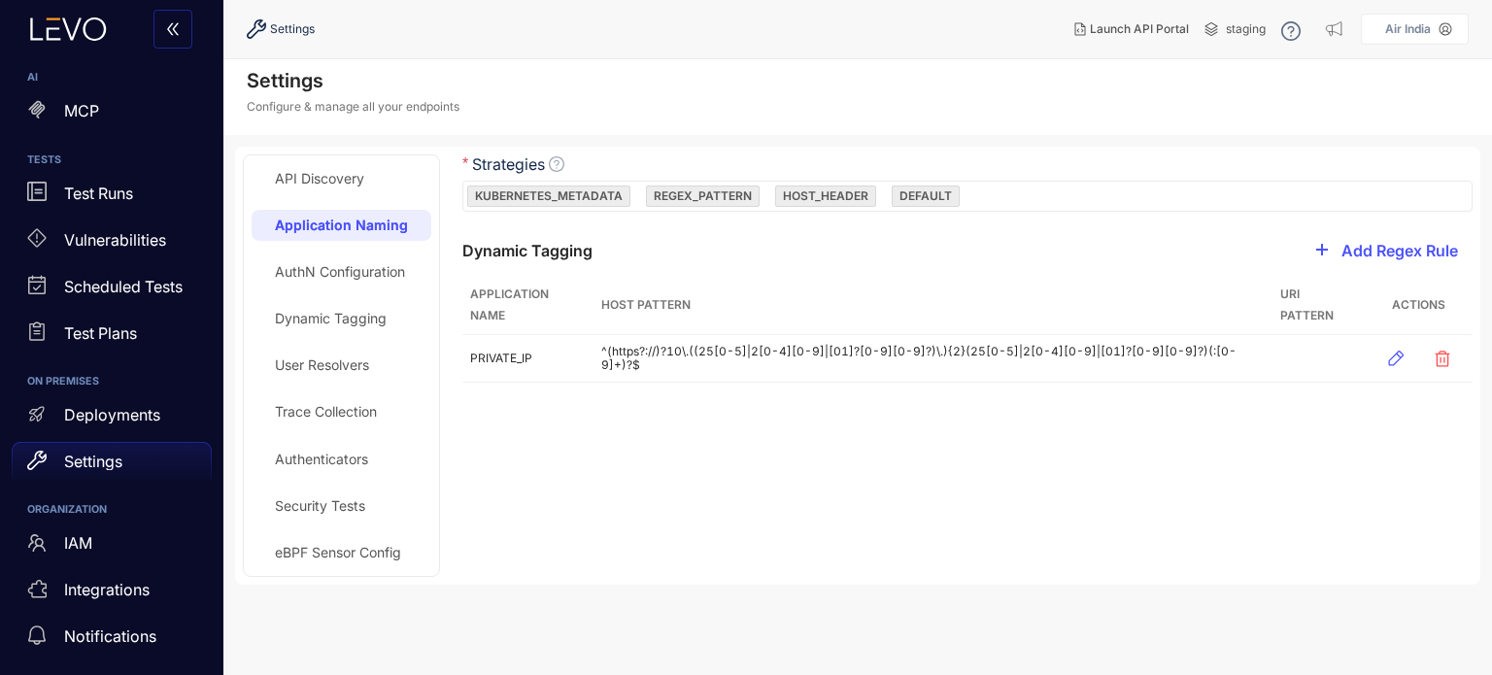
click at [325, 180] on div "API Discovery" at bounding box center [319, 179] width 89 height 16
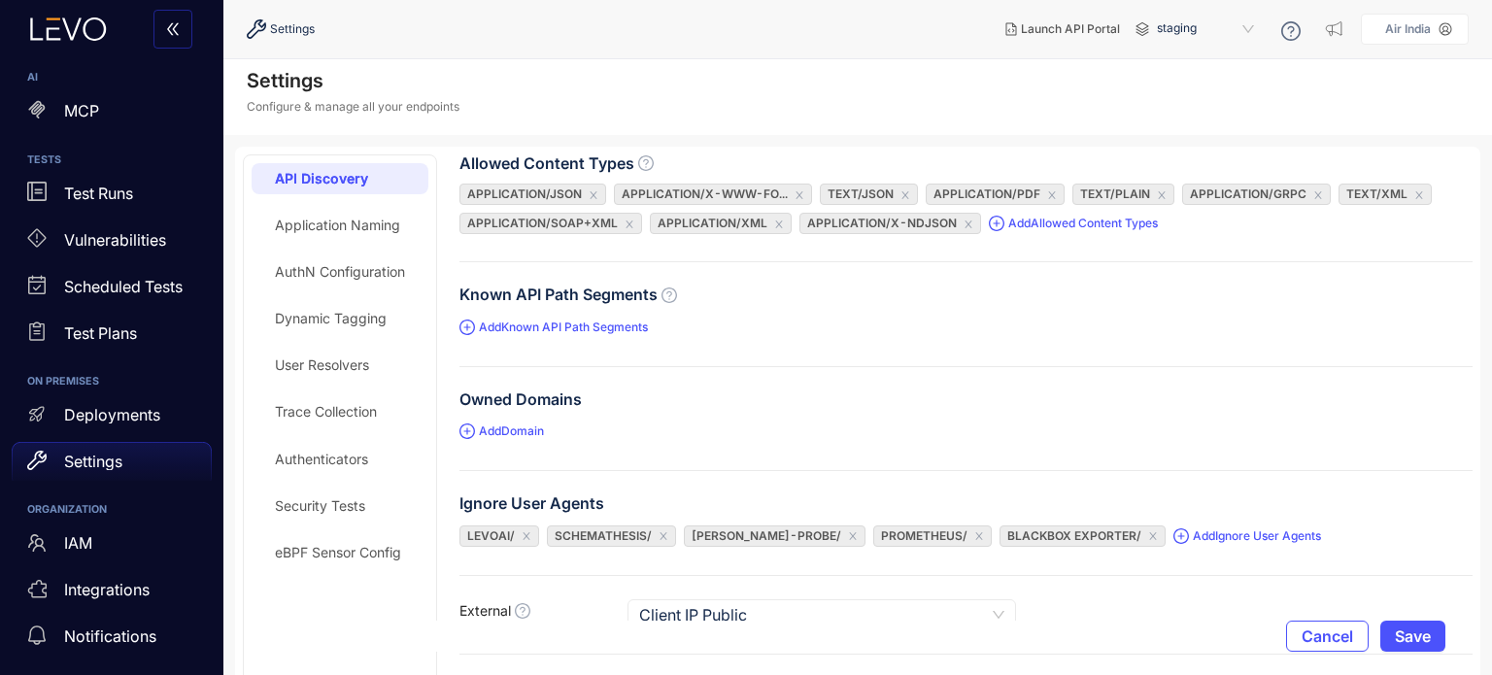
click at [526, 438] on span "Add Domain" at bounding box center [502, 431] width 85 height 19
click at [783, 396] on div "Owned Domains" at bounding box center [966, 403] width 1013 height 25
click at [62, 114] on div "MCP" at bounding box center [112, 111] width 200 height 39
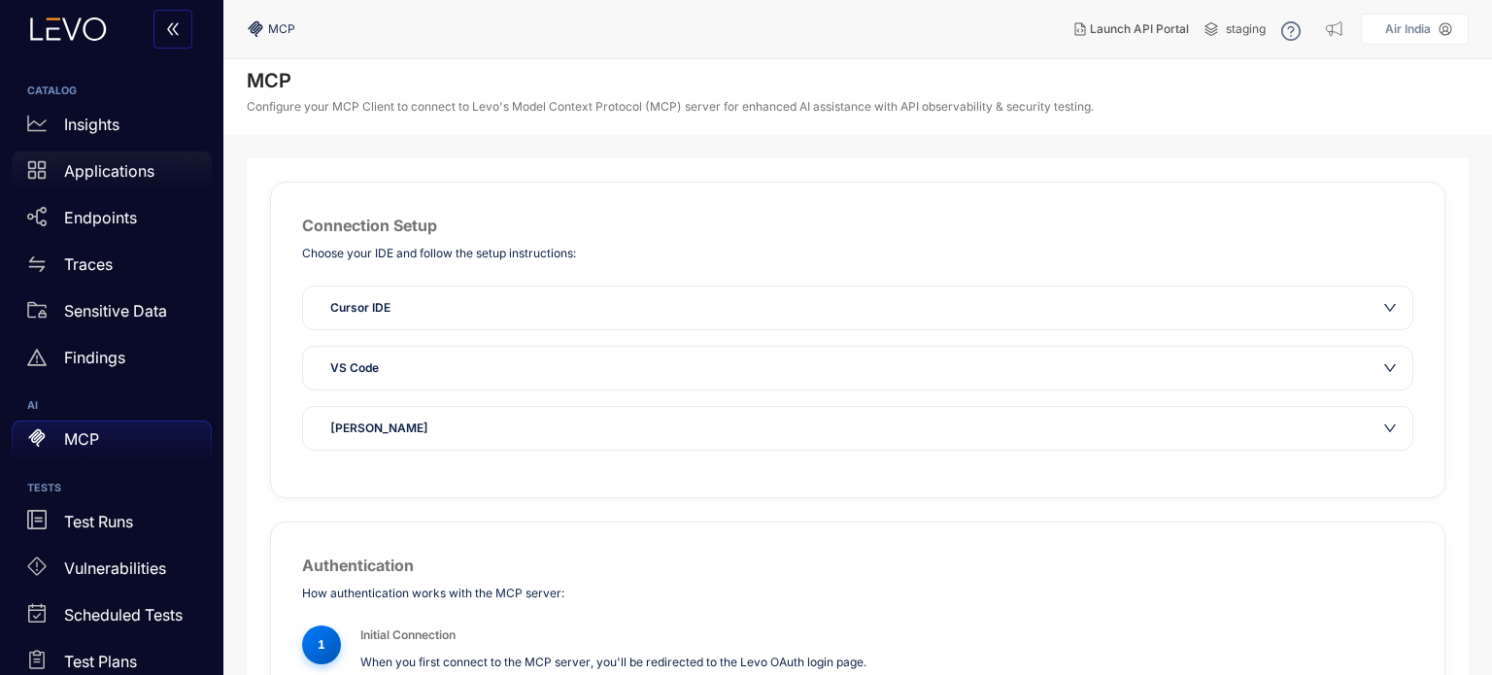
click at [98, 175] on p "Applications" at bounding box center [109, 170] width 90 height 17
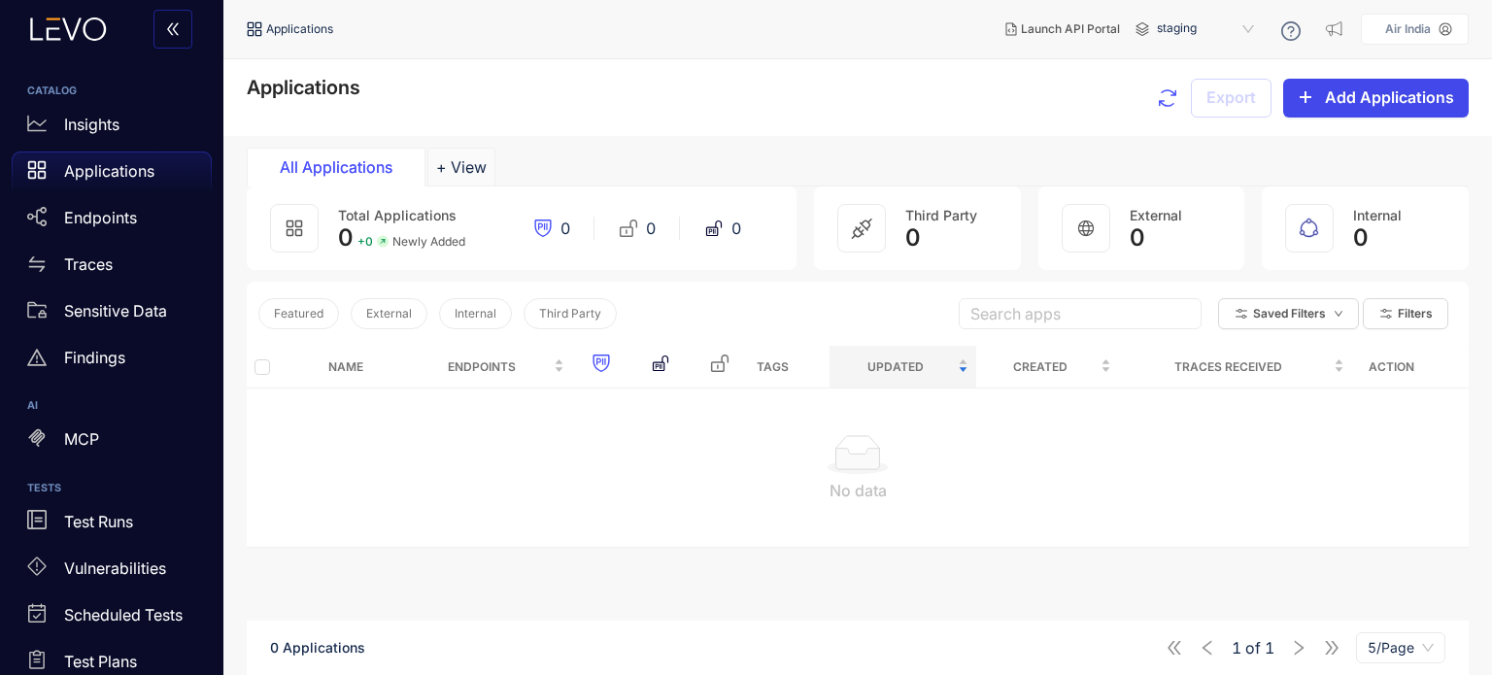
click at [1313, 95] on icon "plus" at bounding box center [1306, 97] width 16 height 16
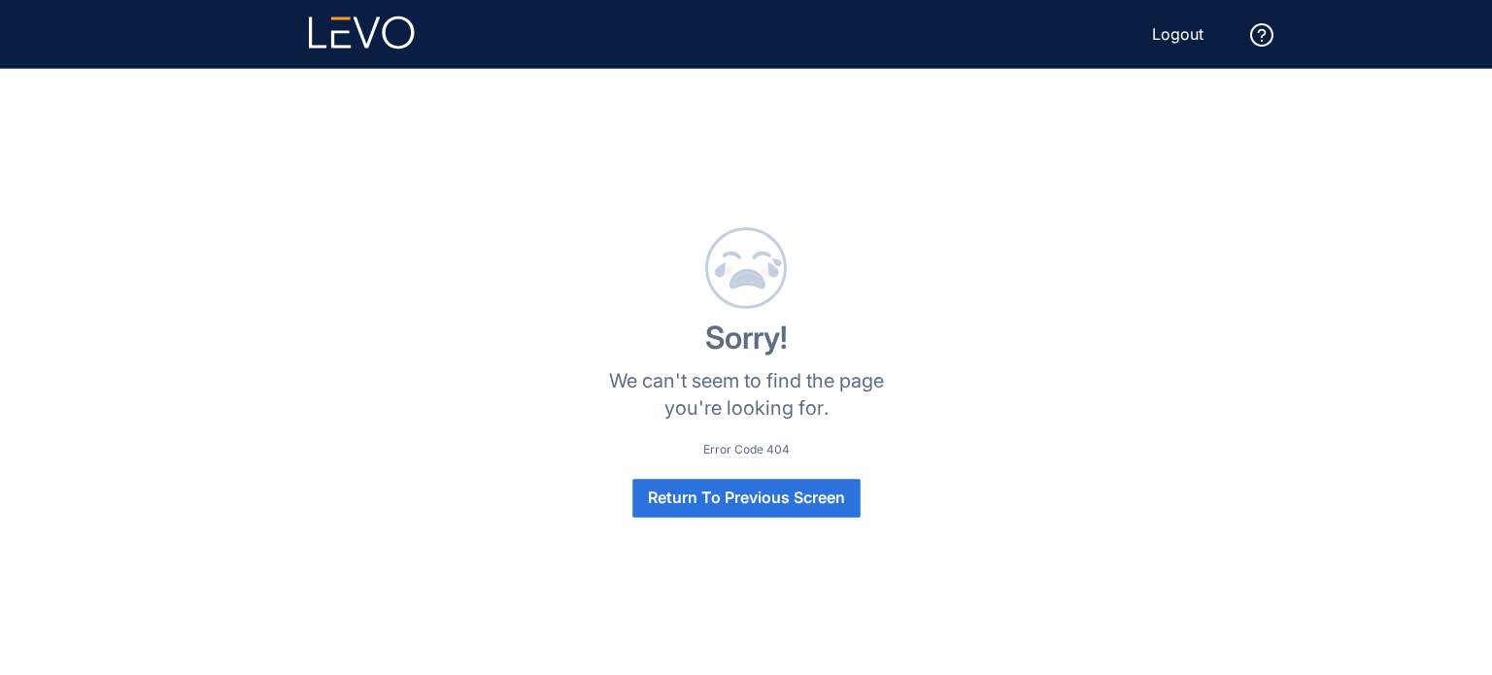
click at [764, 512] on button "Return To Previous Screen" at bounding box center [746, 498] width 228 height 39
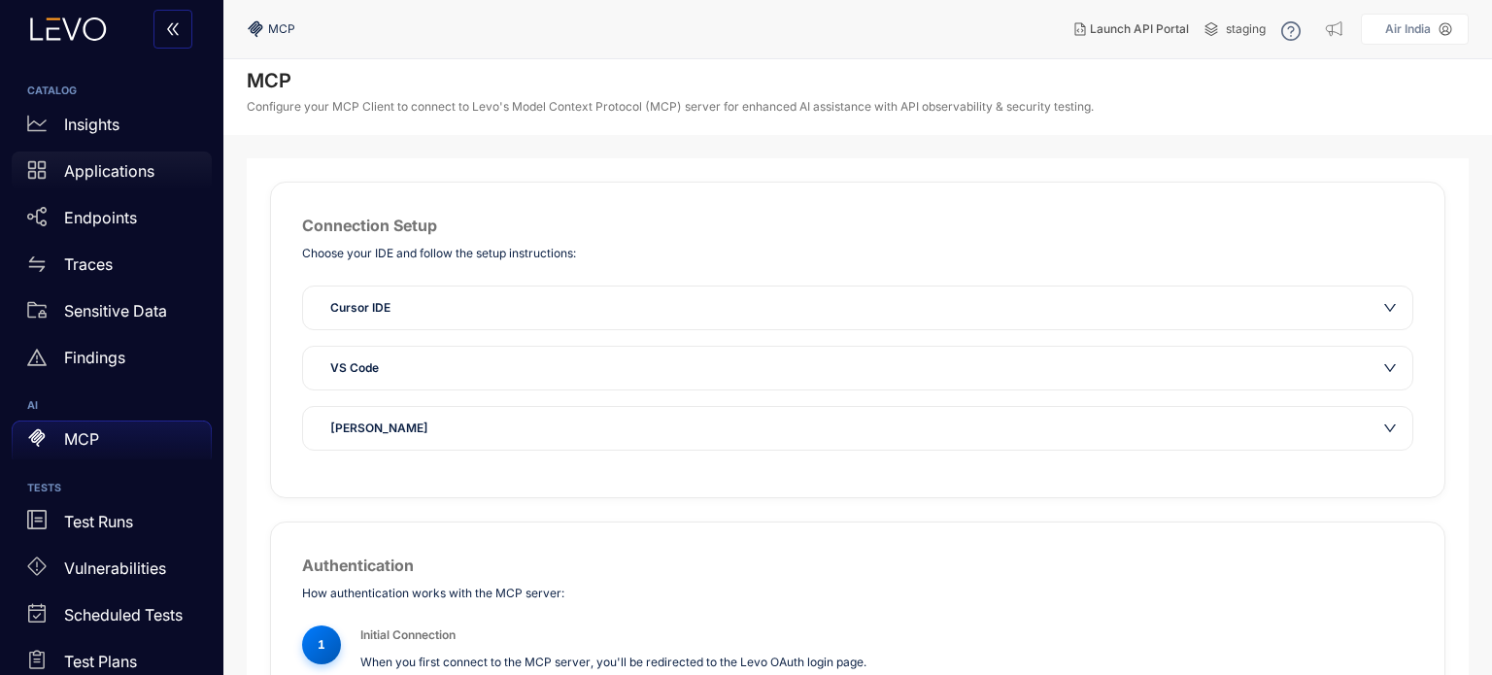
click at [109, 170] on p "Applications" at bounding box center [109, 170] width 90 height 17
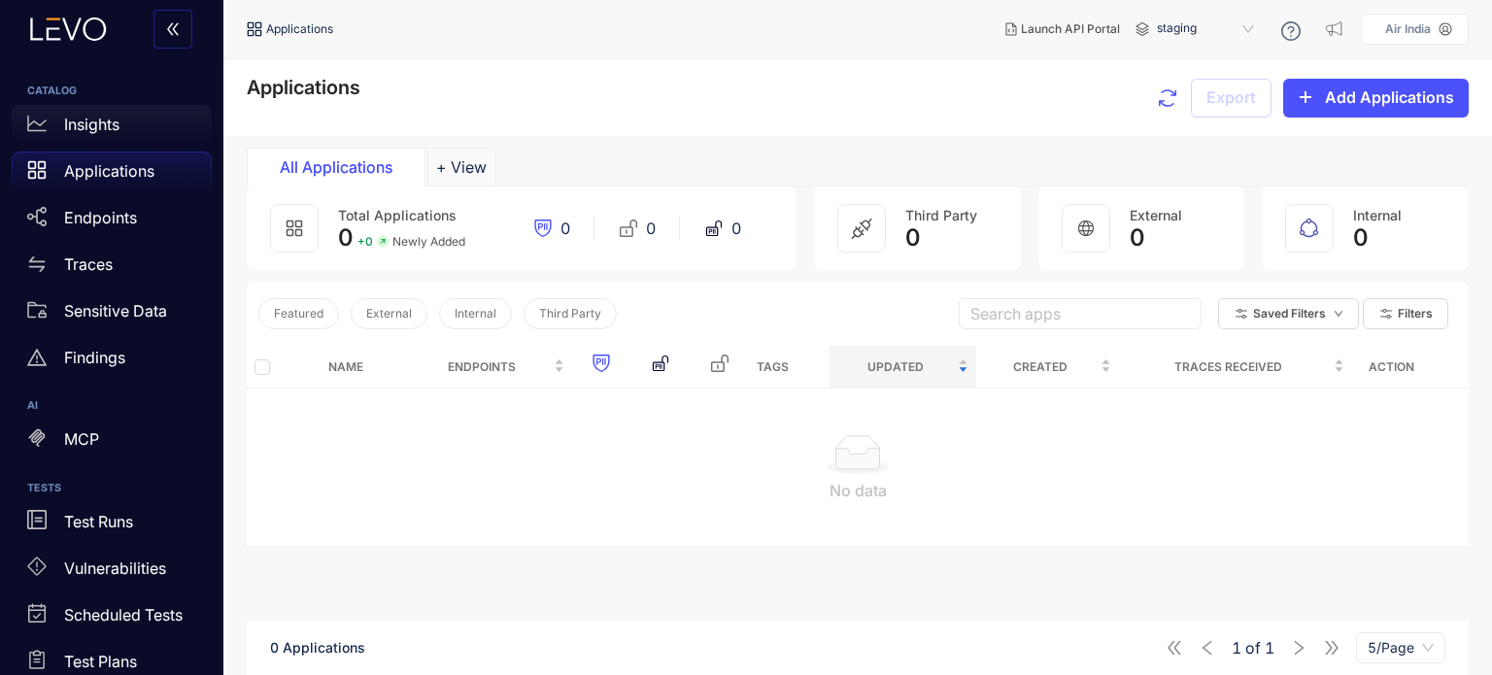
click at [86, 131] on p "Insights" at bounding box center [91, 124] width 55 height 17
